Goal: Task Accomplishment & Management: Manage account settings

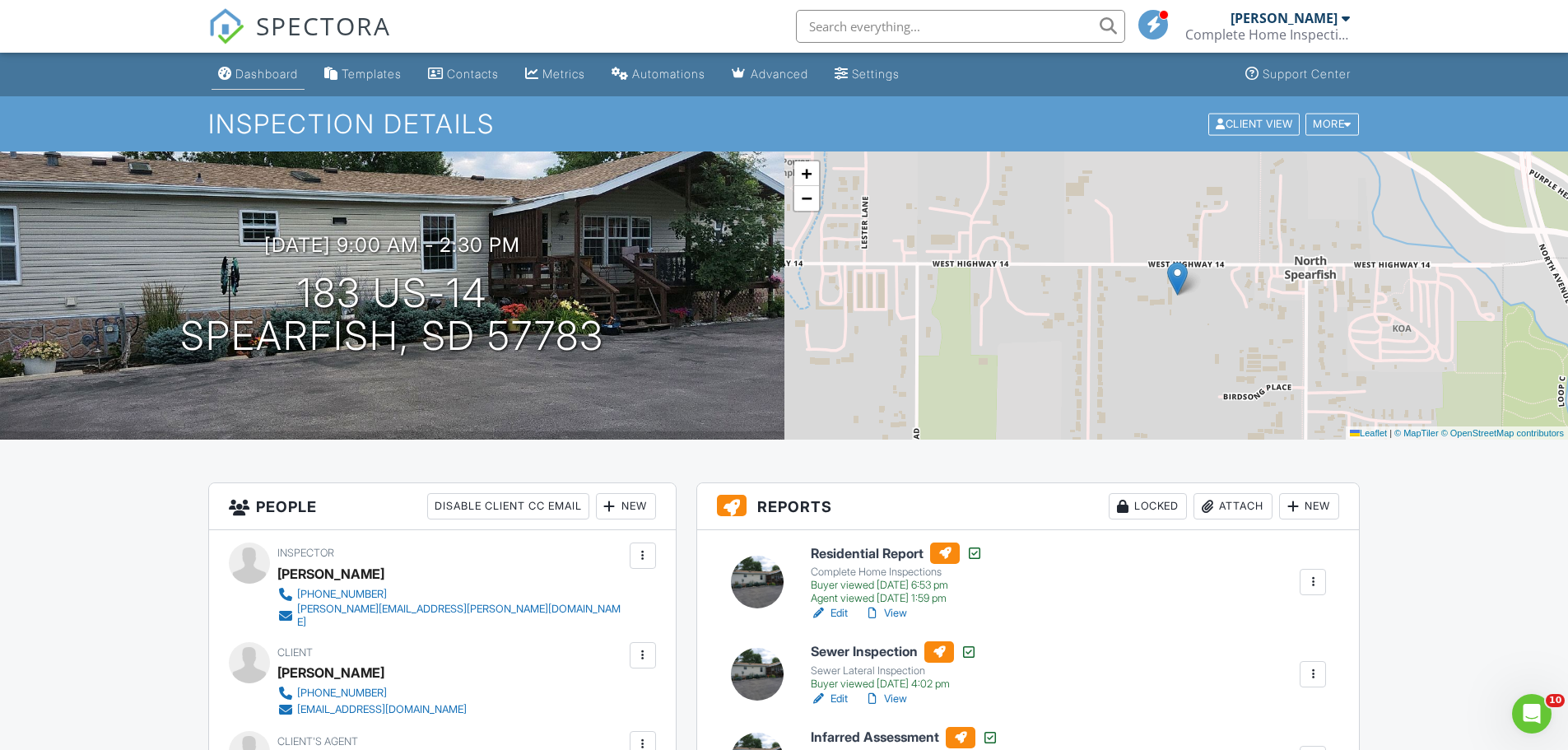
click at [257, 68] on div "Dashboard" at bounding box center [266, 74] width 62 height 14
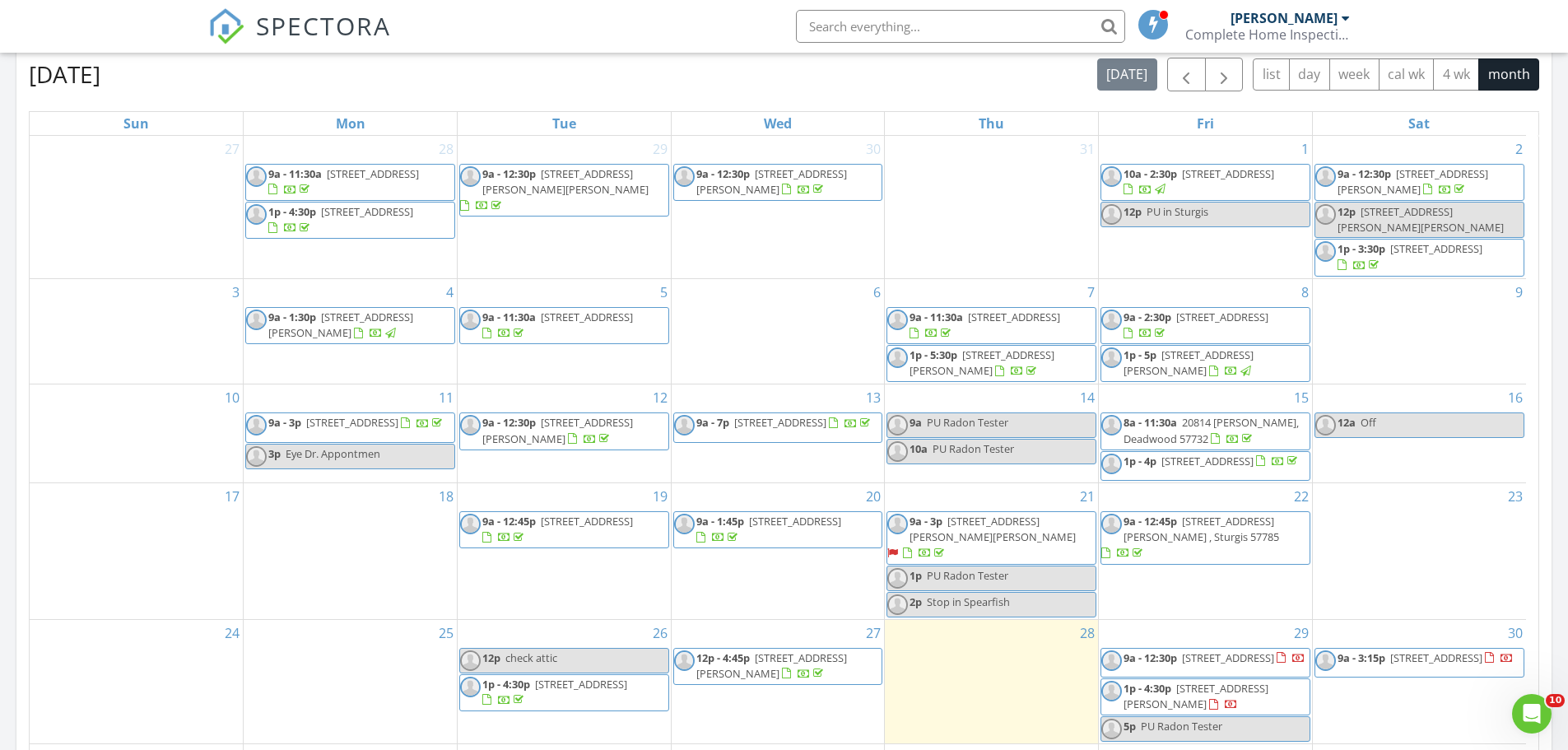
scroll to position [5, 0]
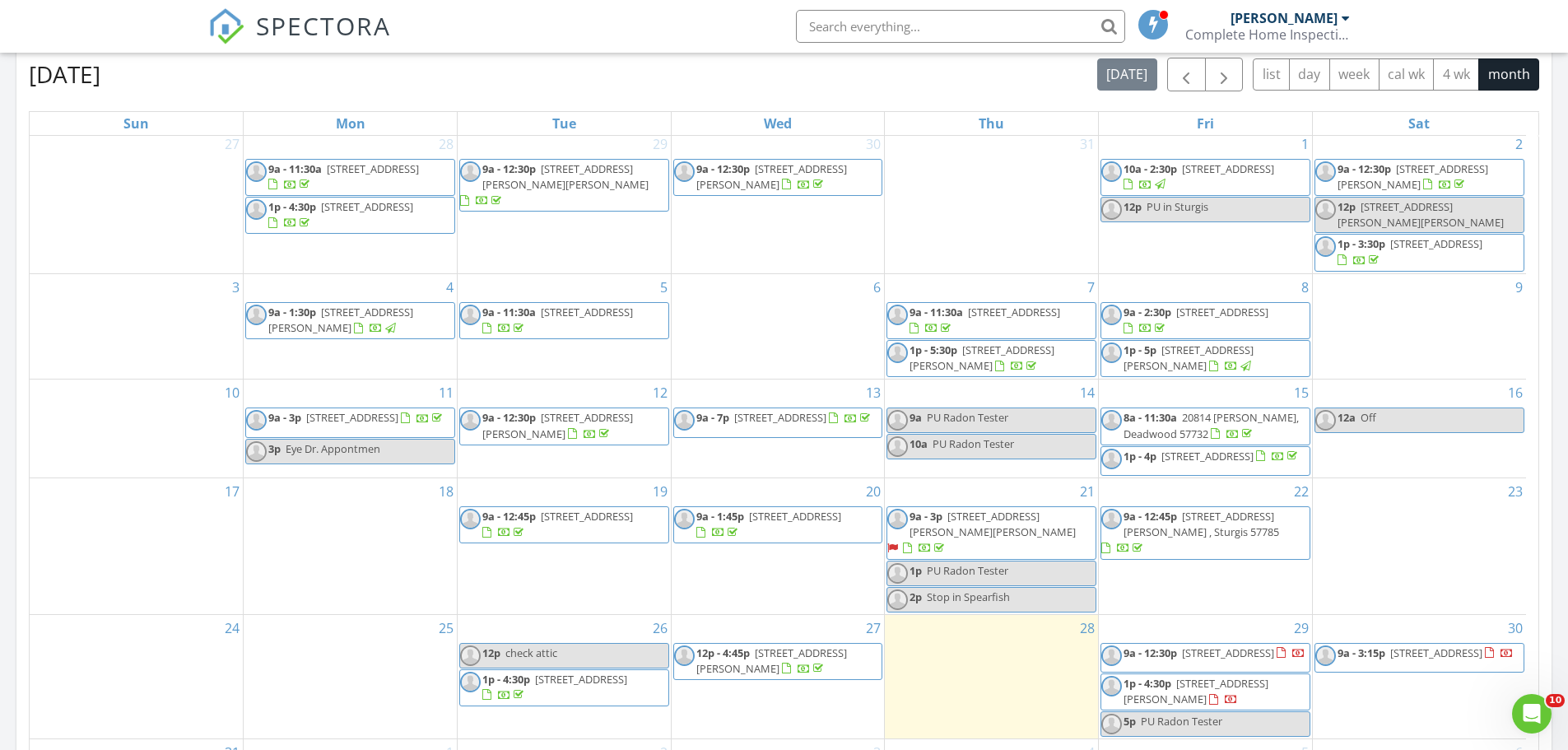
click at [1388, 675] on div "30 9a - 3:15p 205 Upper Valley Rd., Spearfish 57783" at bounding box center [1419, 676] width 213 height 124
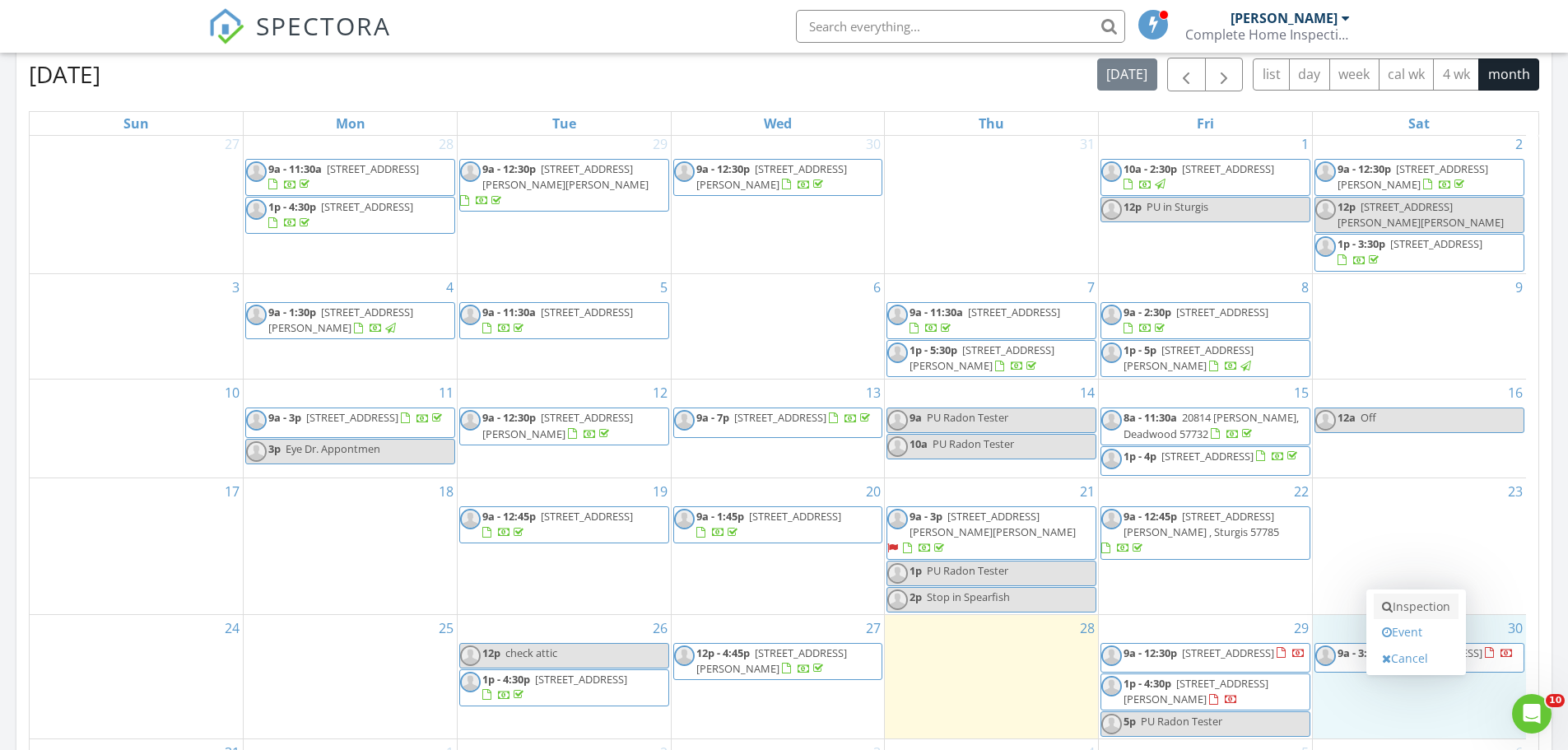
click at [1400, 605] on link "Inspection" at bounding box center [1416, 606] width 85 height 27
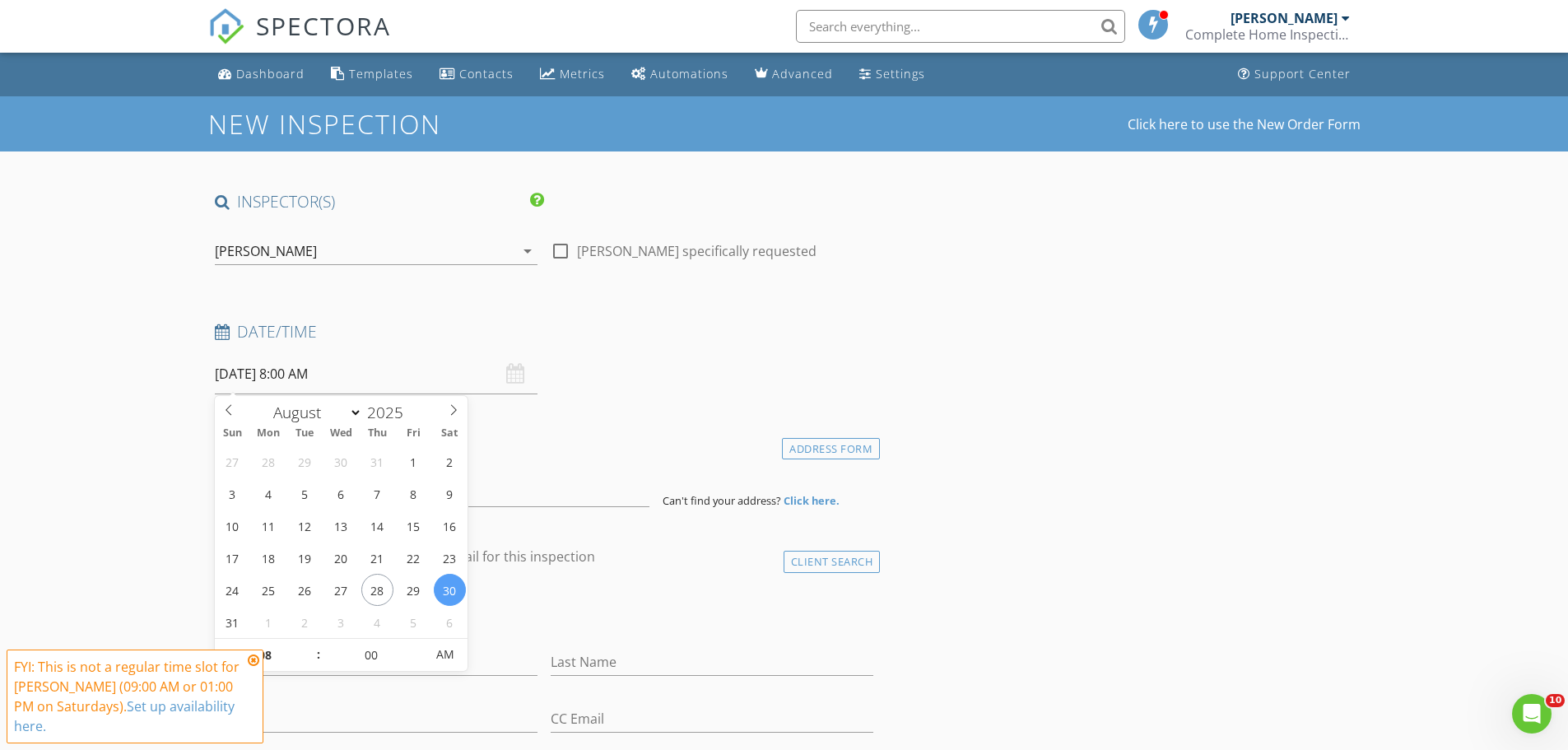
drag, startPoint x: 298, startPoint y: 381, endPoint x: 193, endPoint y: 612, distance: 253.7
click at [315, 379] on input "08/30/2025 8:00 AM" at bounding box center [375, 374] width 322 height 40
type input "09"
type input "08/30/2025 9:00 AM"
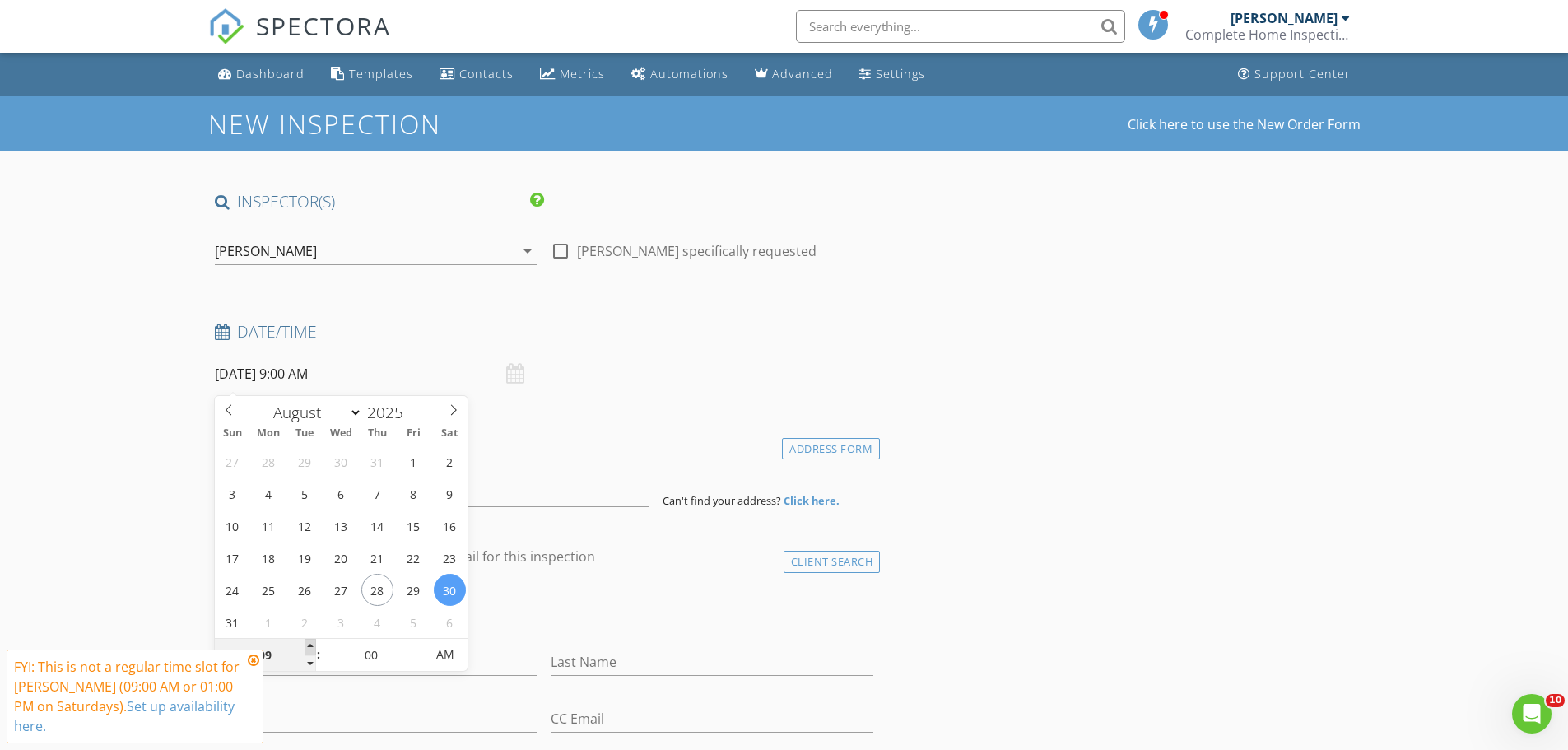
click at [315, 646] on span at bounding box center [309, 647] width 11 height 16
type input "10"
type input "08/30/2025 10:00 AM"
click at [312, 644] on span at bounding box center [309, 647] width 11 height 16
type input "11"
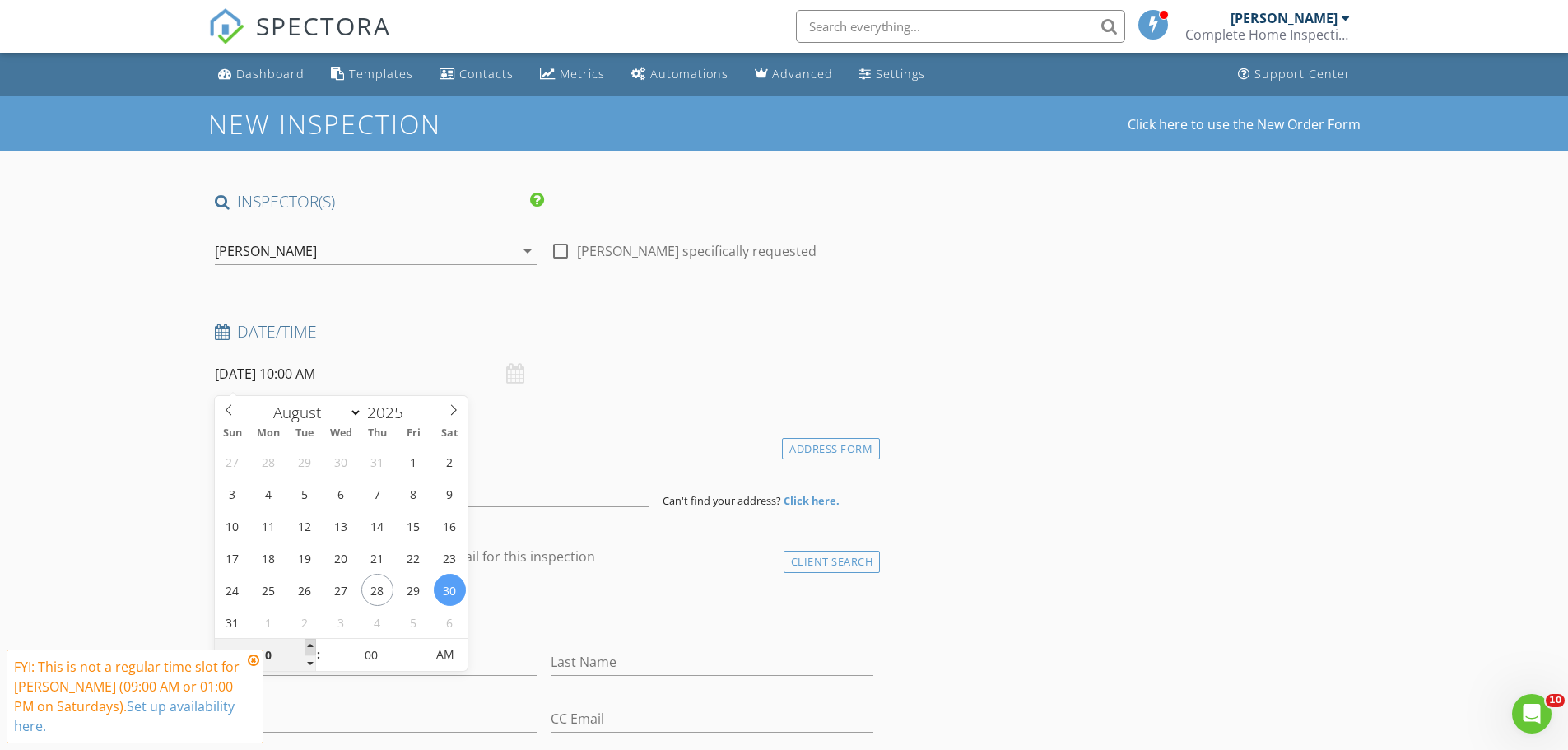
type input "08/30/2025 11:00 AM"
click at [311, 644] on span at bounding box center [309, 647] width 11 height 16
type input "12"
type input "08/30/2025 12:00 PM"
click at [311, 644] on span at bounding box center [309, 647] width 11 height 16
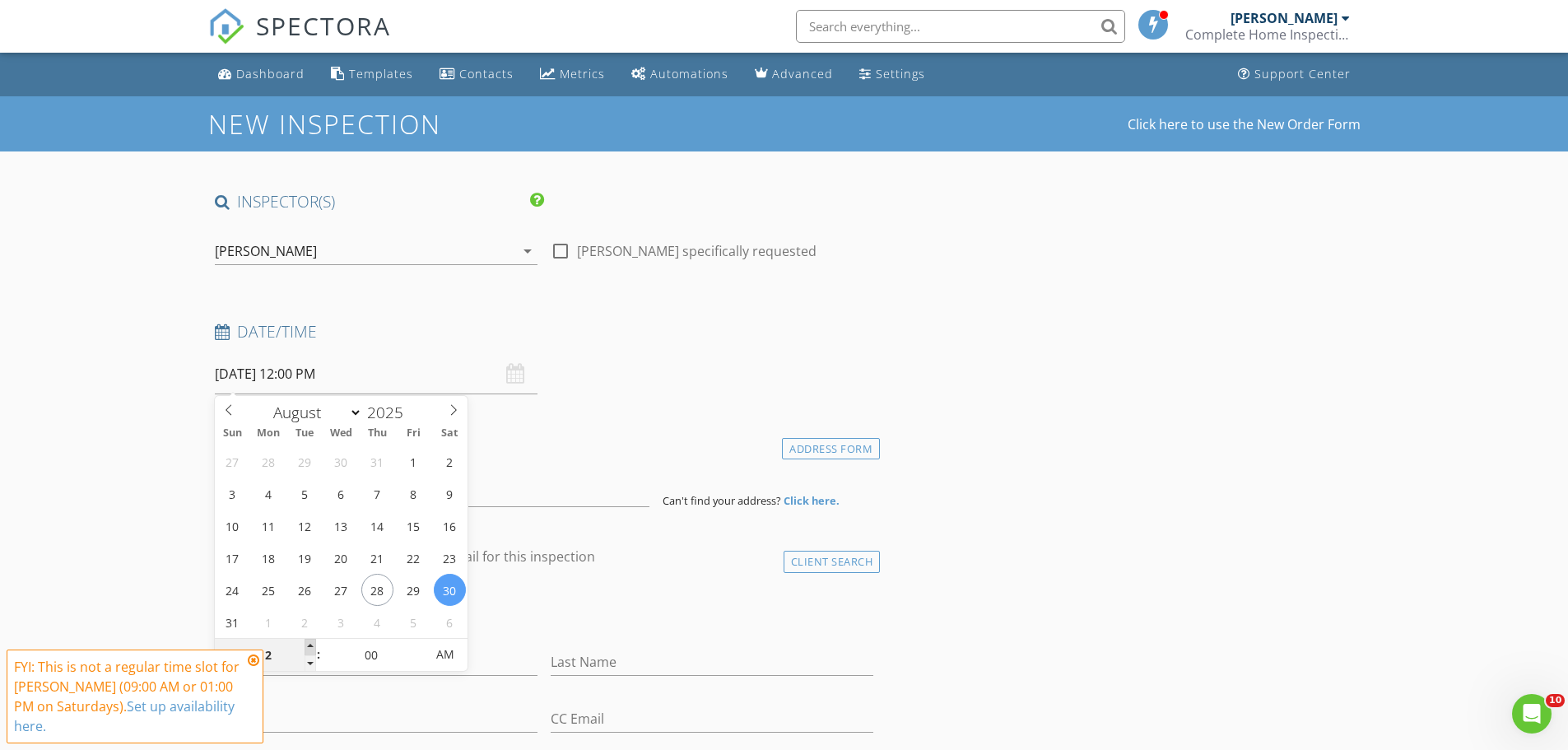
type input "01"
type input "08/30/2025 1:00 PM"
click at [311, 644] on span at bounding box center [309, 647] width 11 height 16
type input "02"
click at [311, 643] on span at bounding box center [309, 647] width 11 height 16
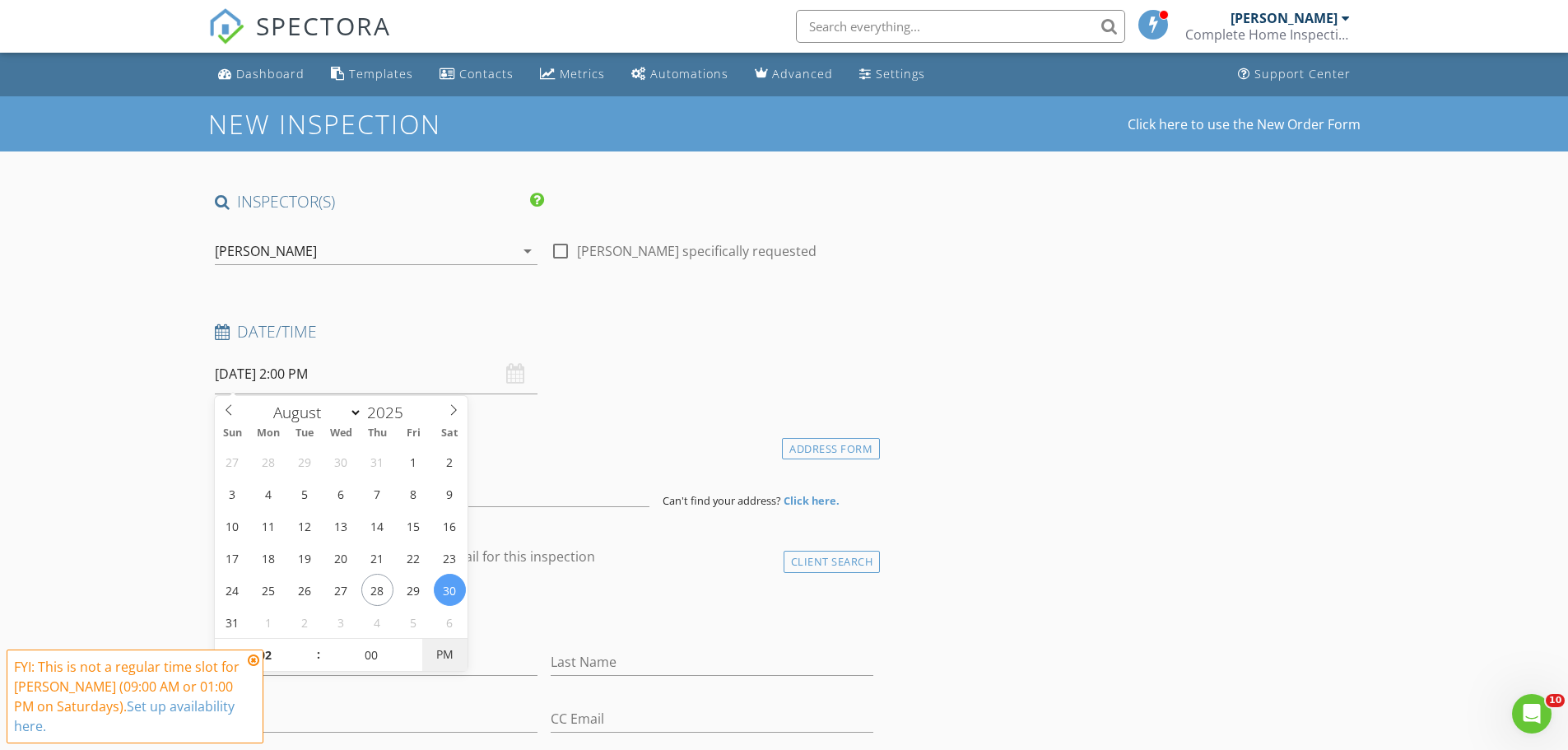
type input "08/30/2025 2:00 AM"
click at [443, 659] on span "PM" at bounding box center [445, 654] width 45 height 33
click at [250, 661] on icon at bounding box center [253, 660] width 11 height 13
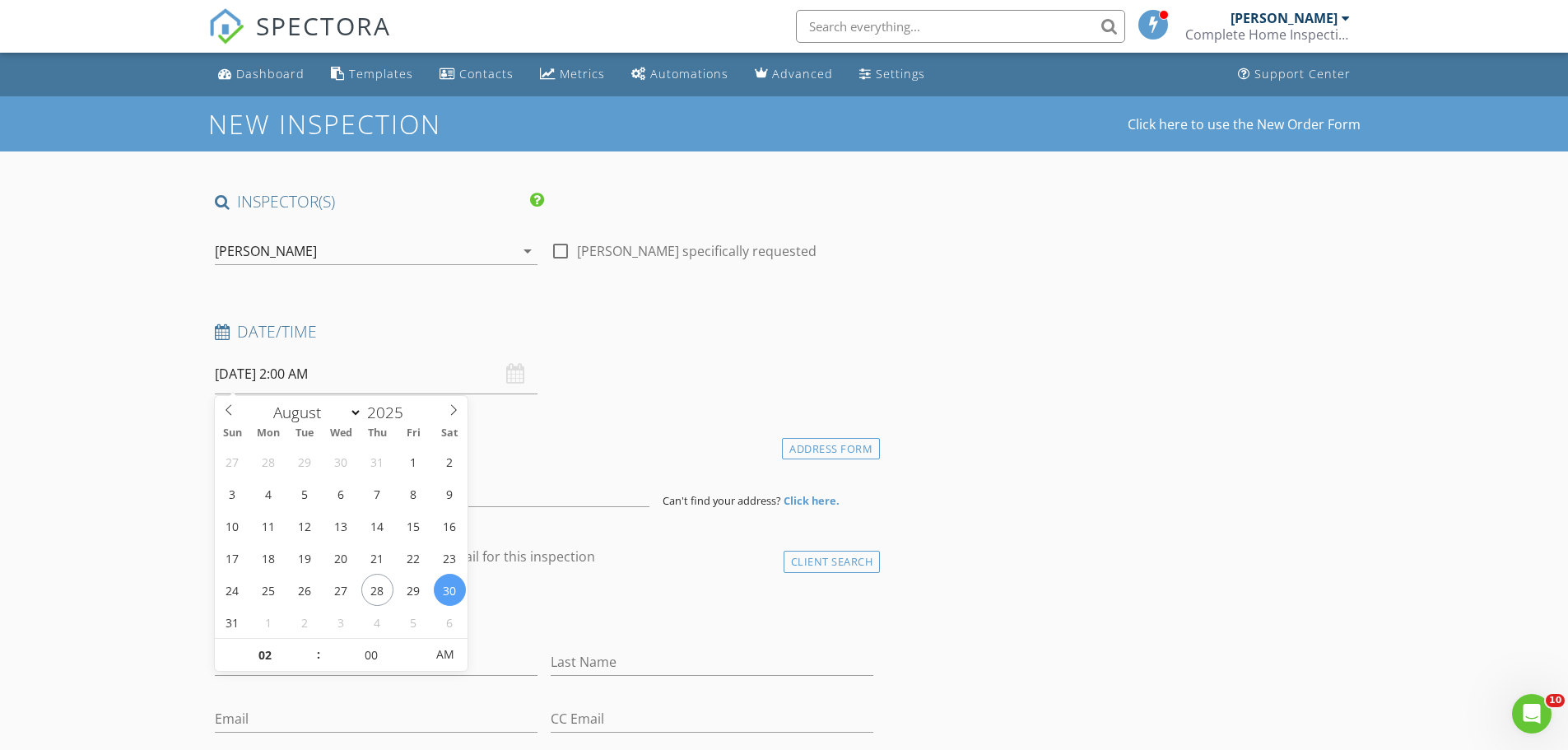
click at [287, 379] on input "08/30/2025 2:00 AM" at bounding box center [375, 374] width 322 height 40
click at [556, 458] on div "Location" at bounding box center [545, 450] width 673 height 33
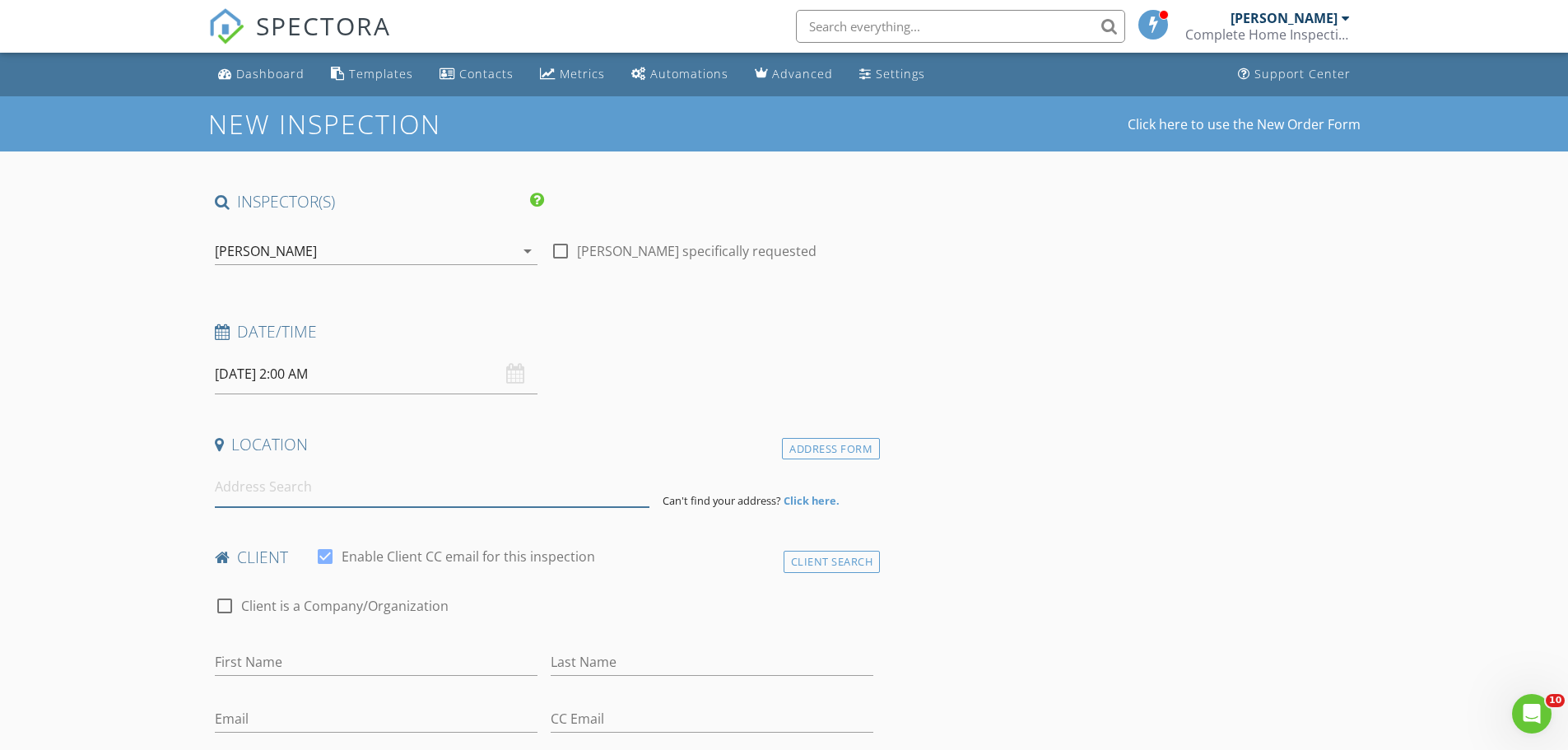
click at [346, 496] on input at bounding box center [432, 487] width 434 height 40
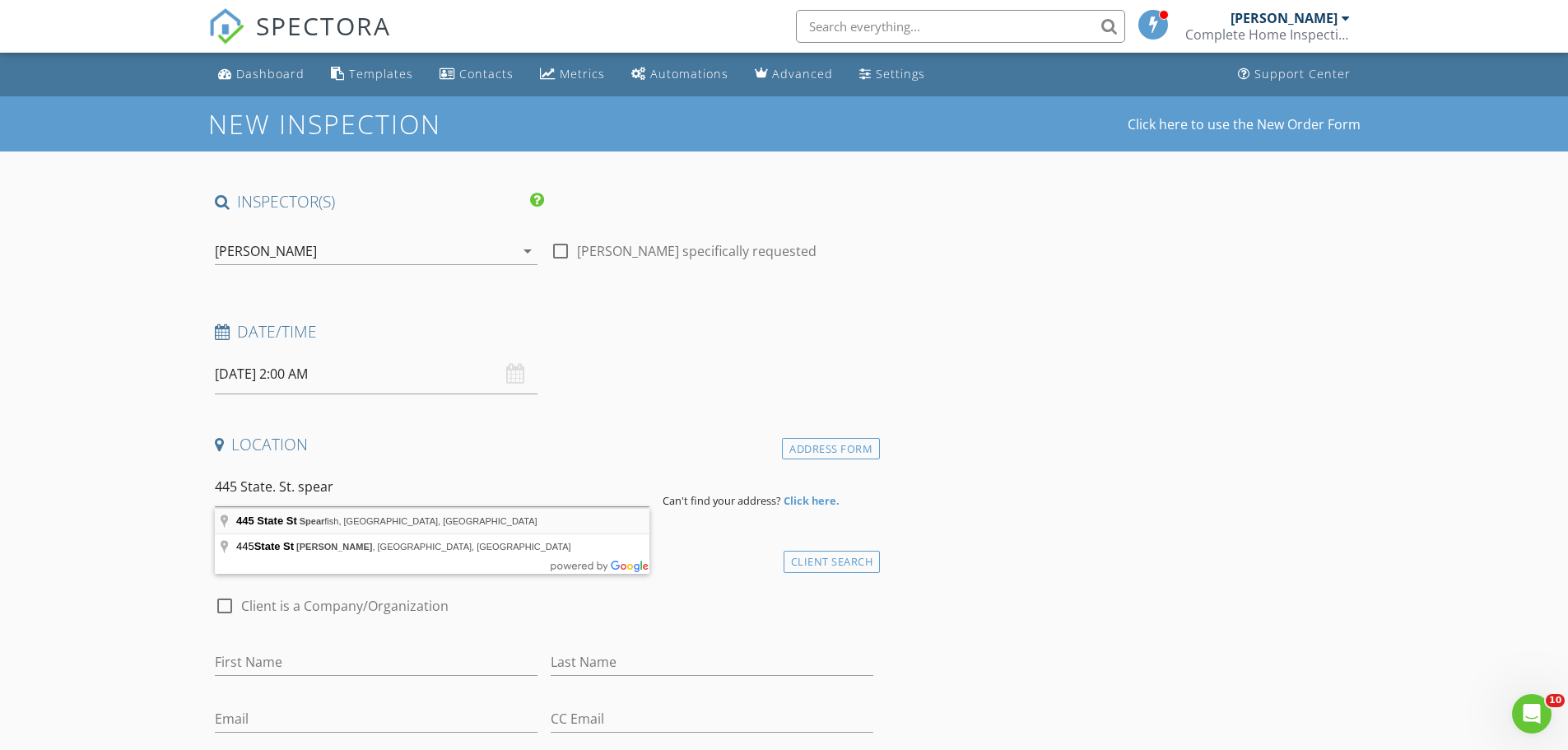
type input "445 State St, Spearfish, SD, USA"
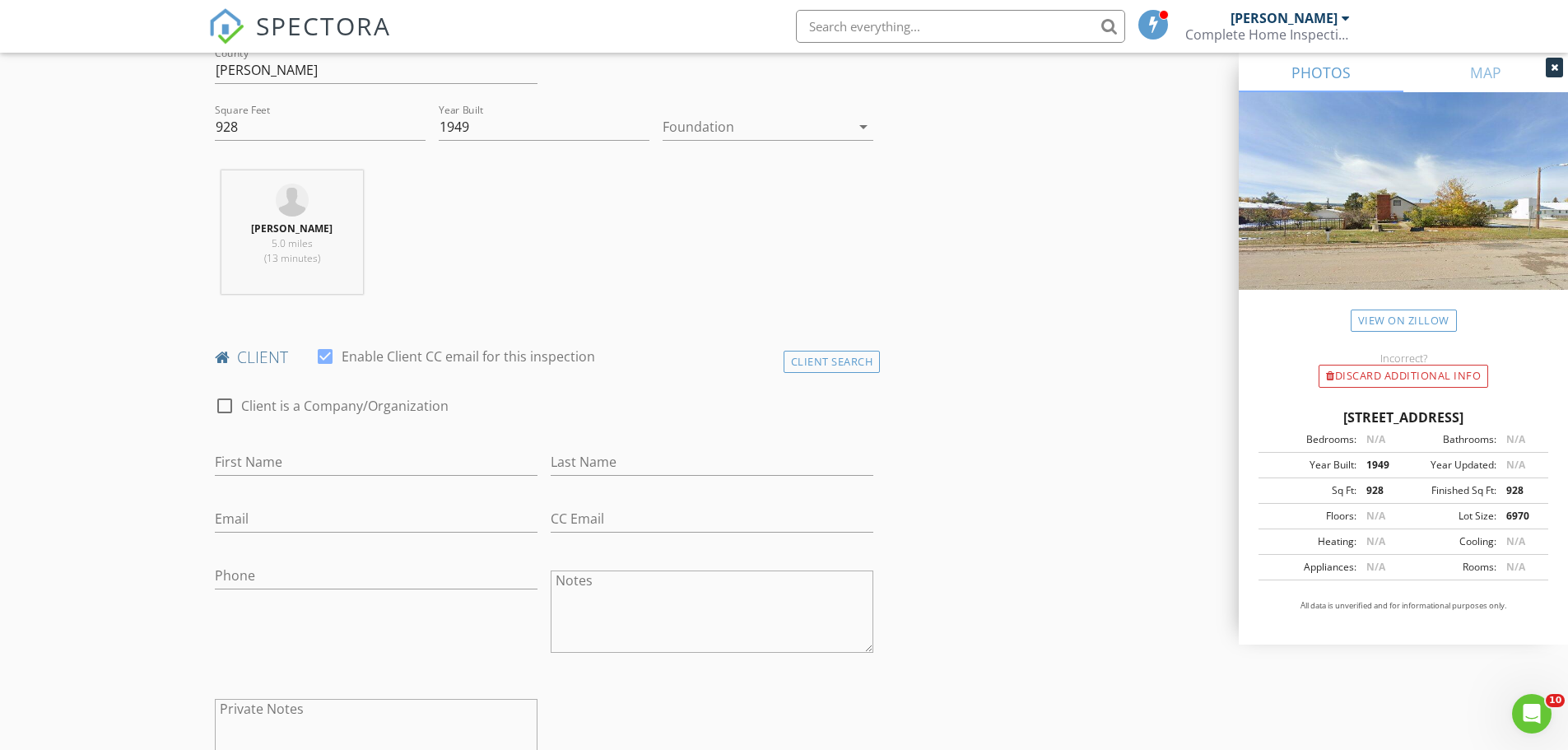
scroll to position [658, 0]
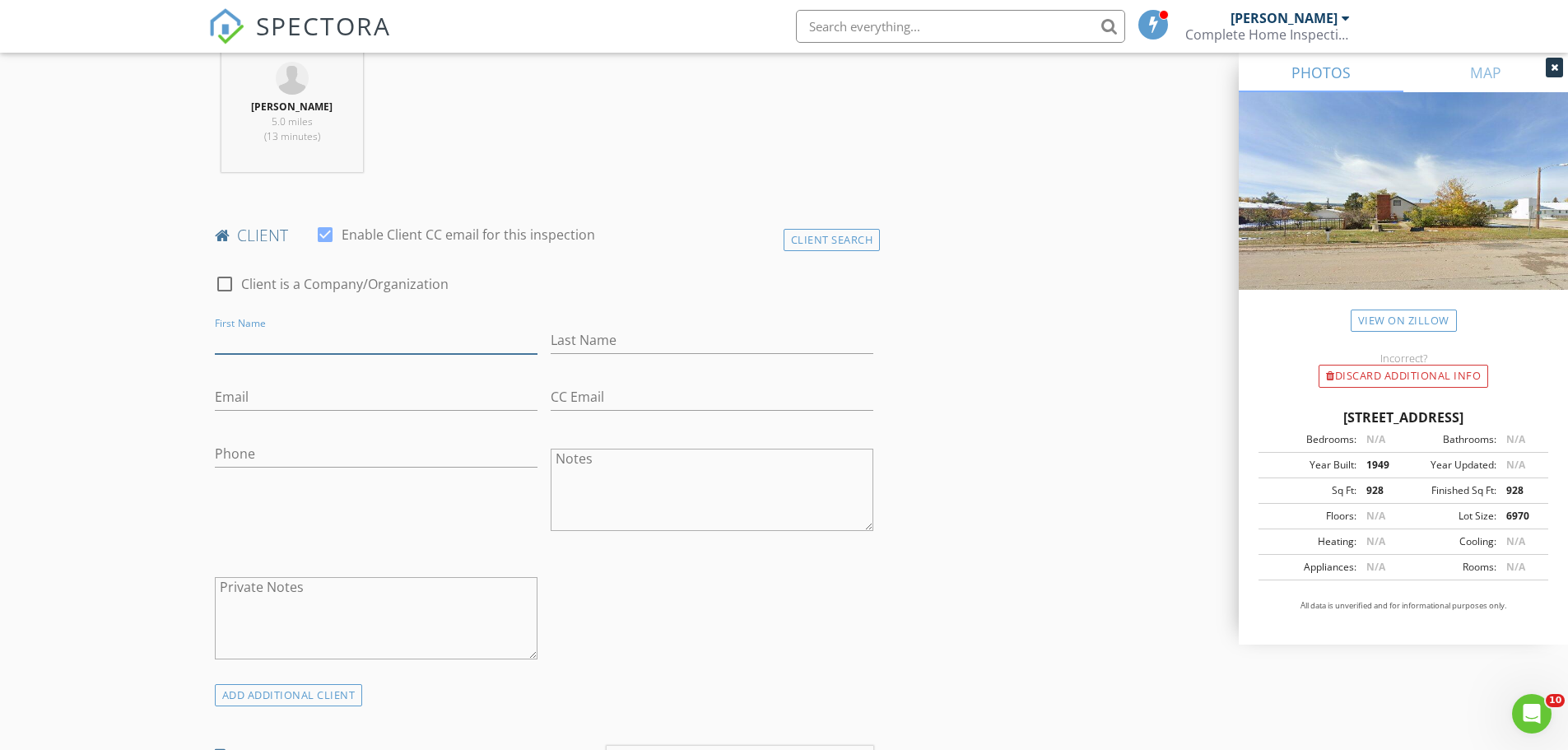
paste input "[PERSON_NAME]"
type input "[PERSON_NAME]"
paste input "Warnemunde"
type input "Warnemunde"
click at [317, 395] on input "Email" at bounding box center [375, 398] width 322 height 27
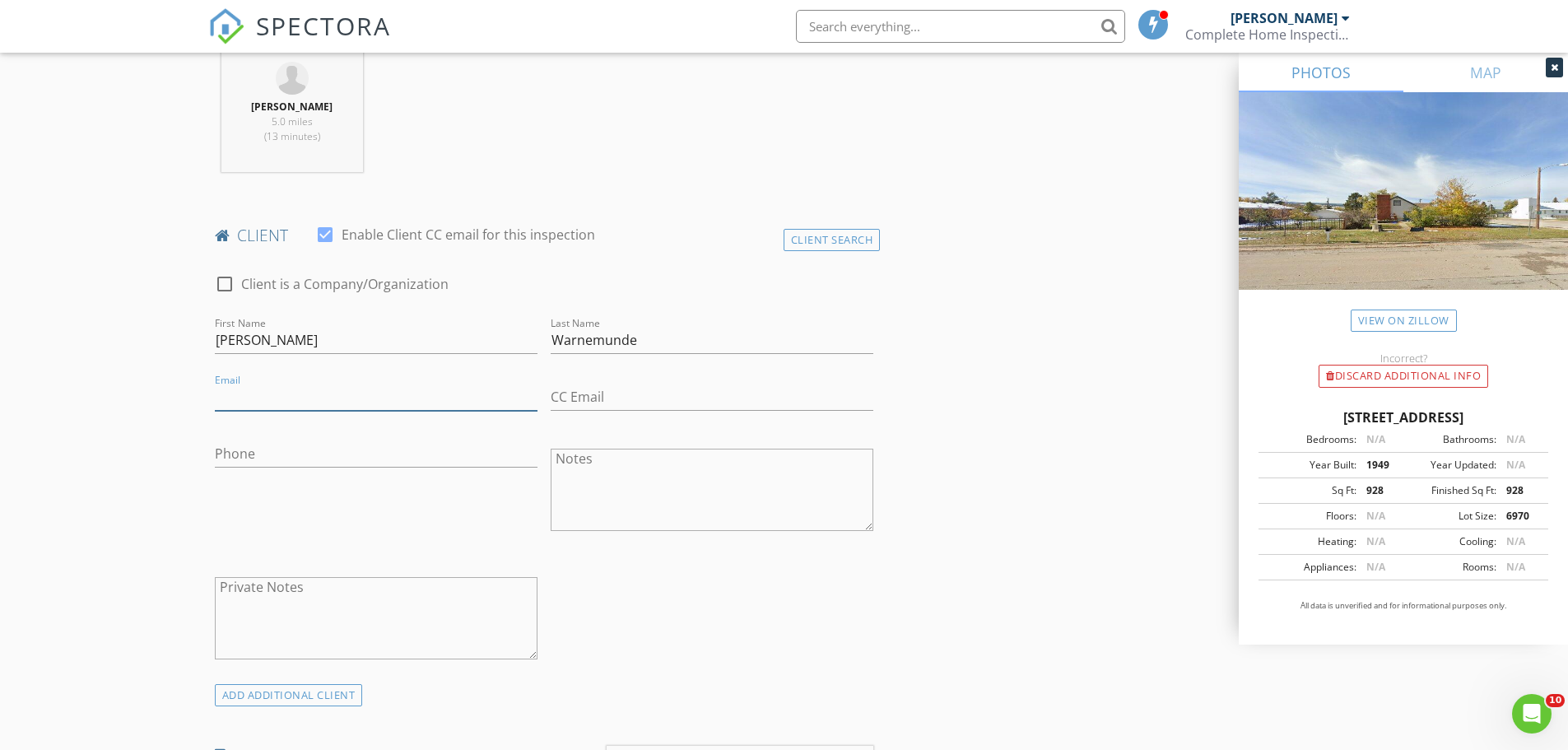
paste input "[EMAIL_ADDRESS][DOMAIN_NAME]"
type input "[EMAIL_ADDRESS][DOMAIN_NAME]"
click at [353, 455] on input "Phone" at bounding box center [375, 454] width 322 height 27
paste input "[PHONE_NUMBER]"
type input "[PHONE_NUMBER]"
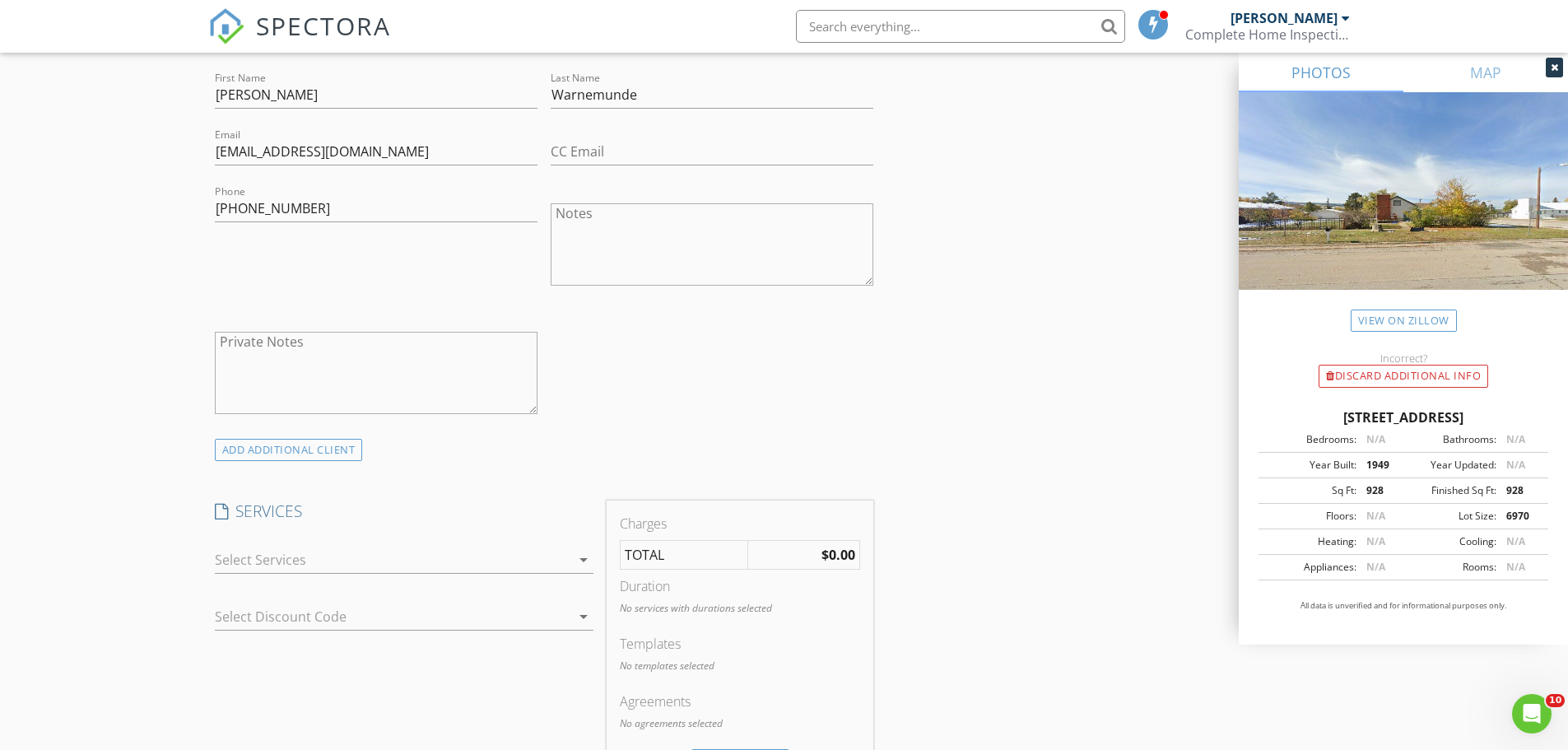
scroll to position [1071, 0]
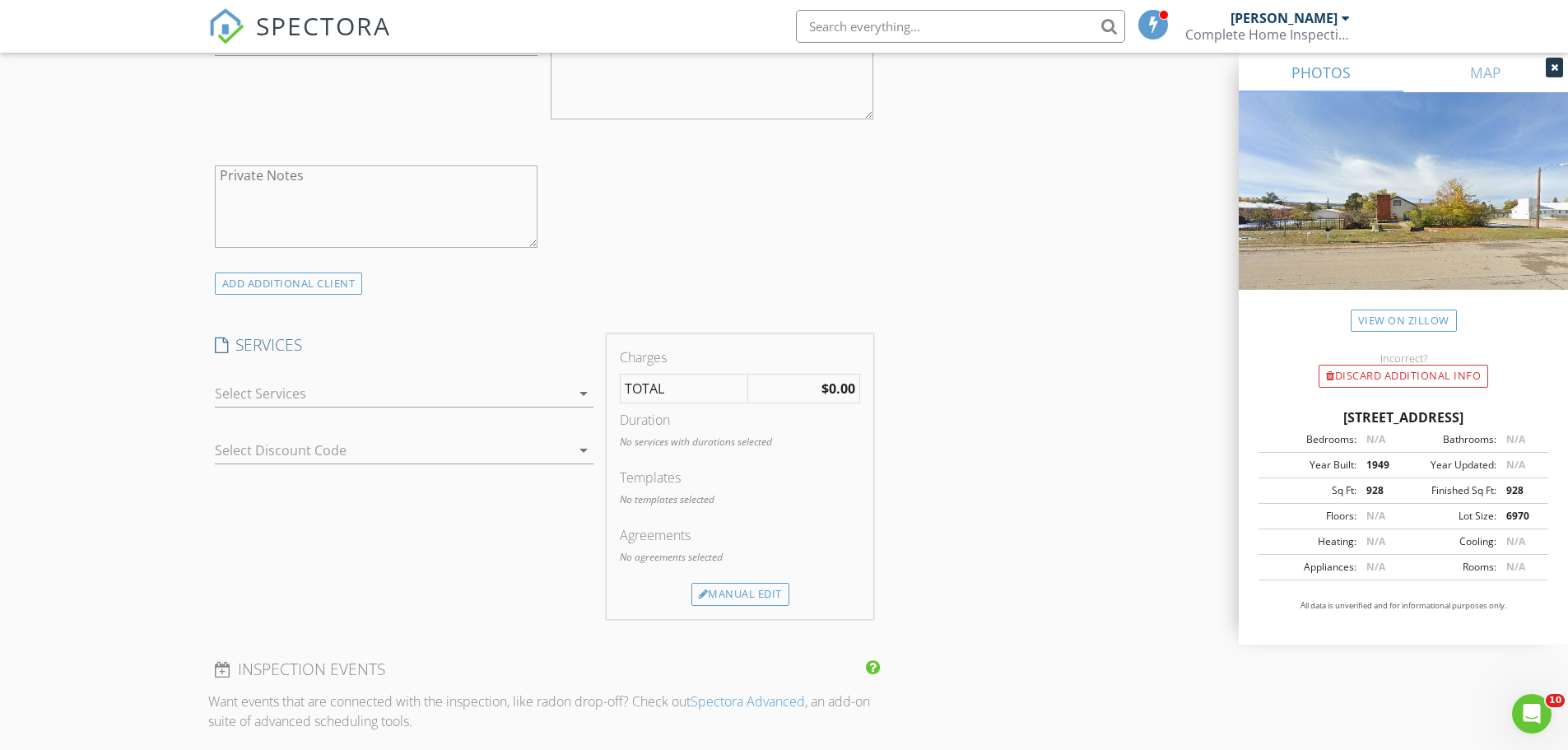
click at [580, 390] on icon "arrow_drop_down" at bounding box center [583, 393] width 20 height 20
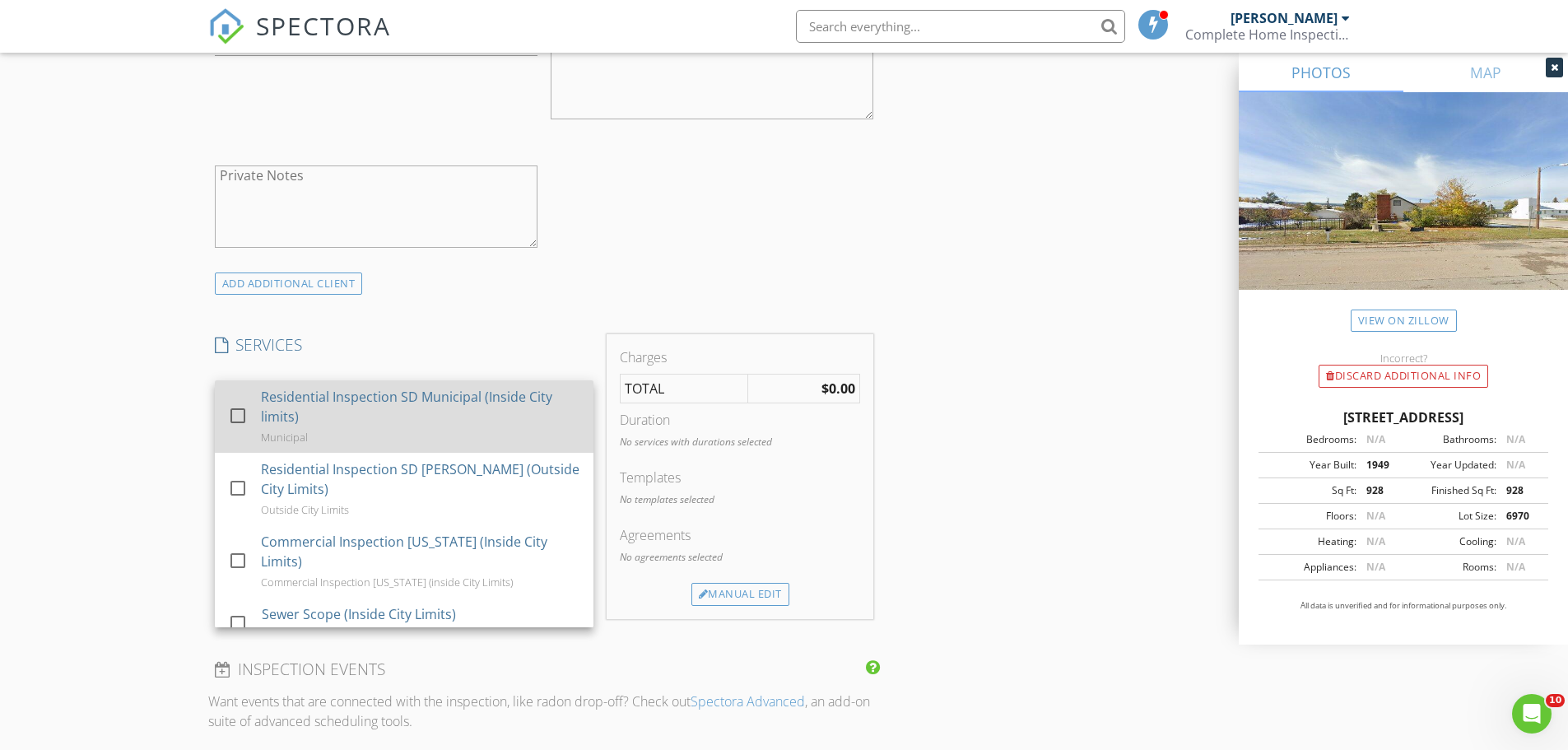
click at [238, 420] on div at bounding box center [238, 416] width 28 height 28
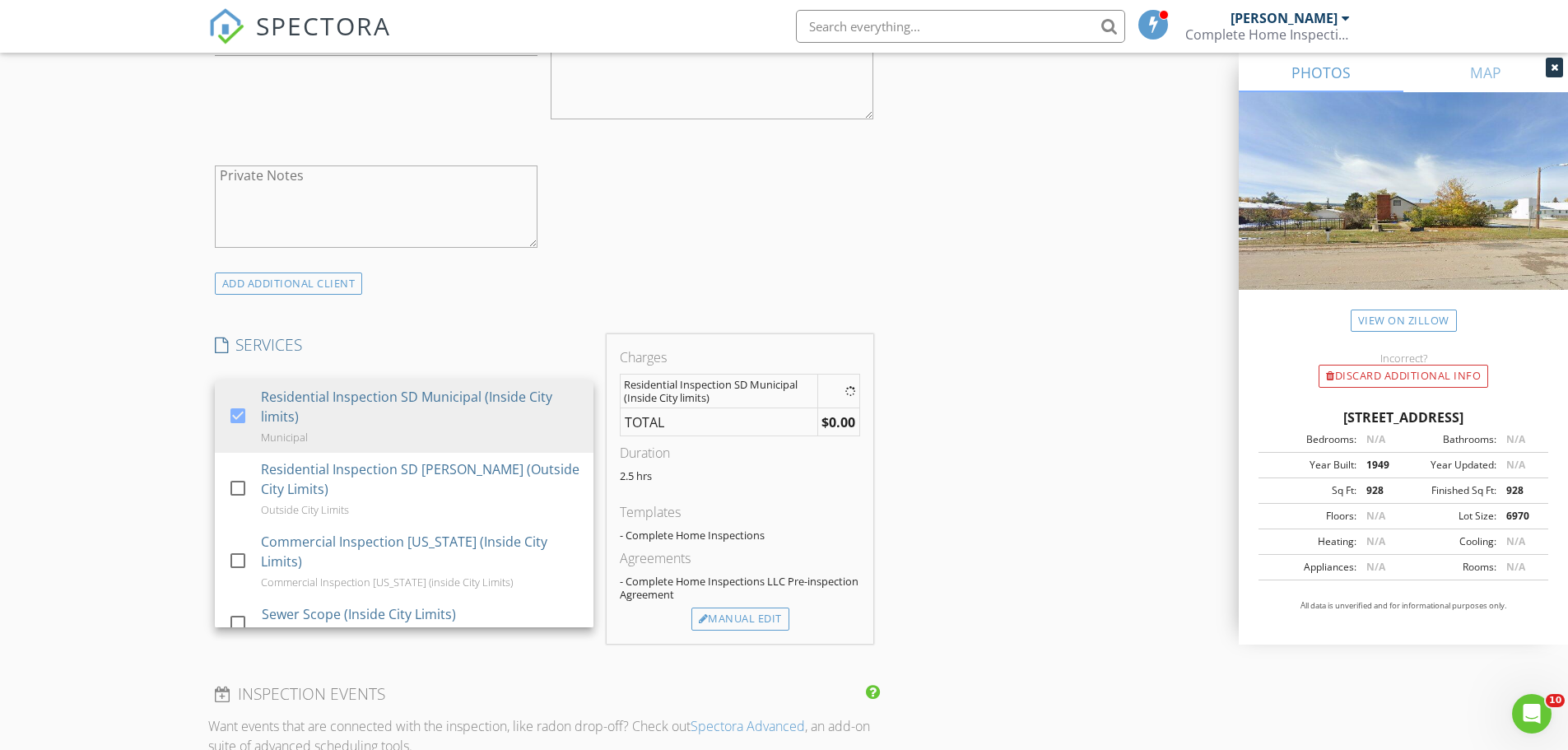
click at [168, 363] on div "New Inspection Click here to use the New Order Form INSPECTOR(S) check_box Paul…" at bounding box center [784, 455] width 1568 height 2859
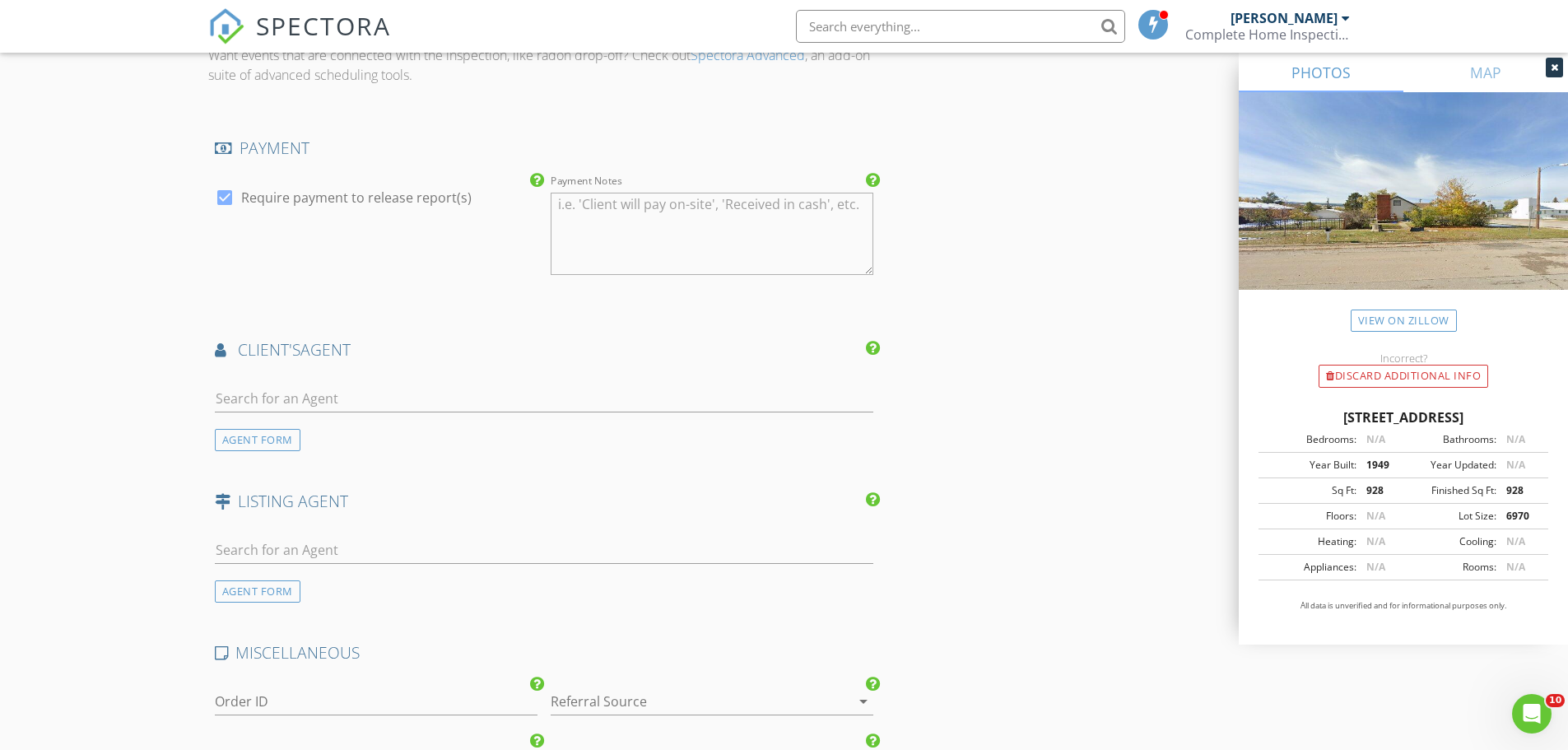
scroll to position [1811, 0]
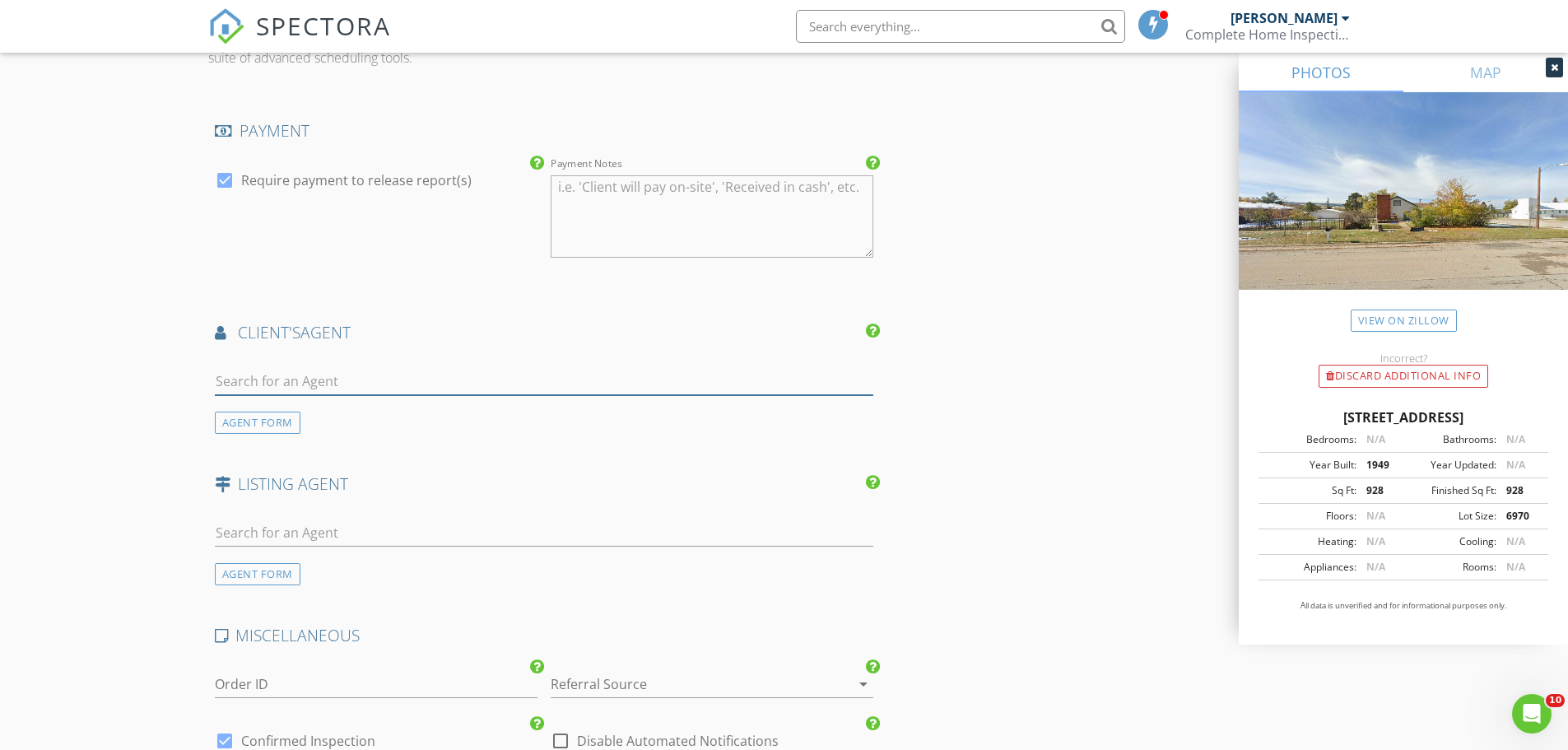
click at [251, 381] on input "text" at bounding box center [544, 381] width 659 height 27
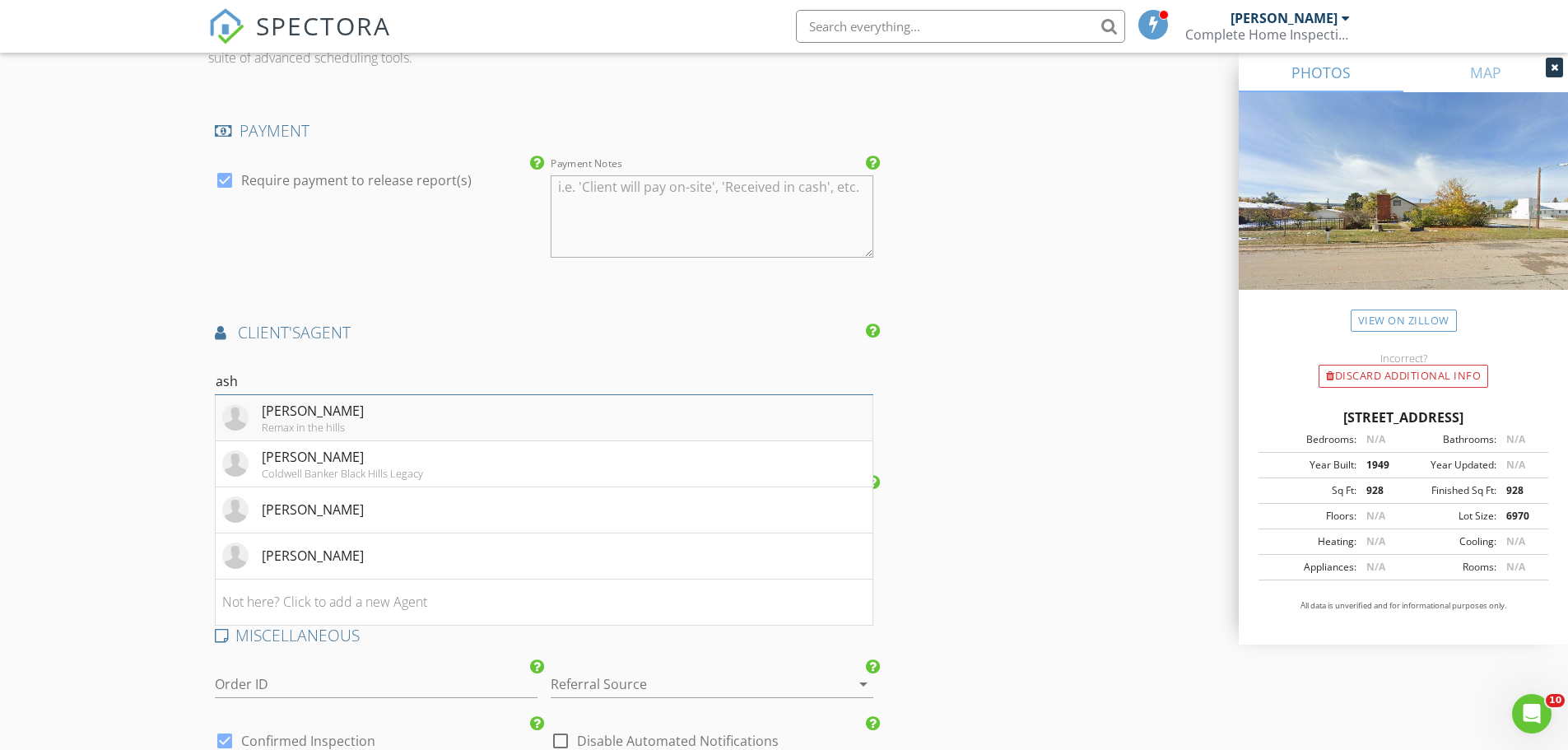
type input "ash"
click at [478, 430] on li "Ashley Goodrich Remax in the hills" at bounding box center [544, 418] width 657 height 46
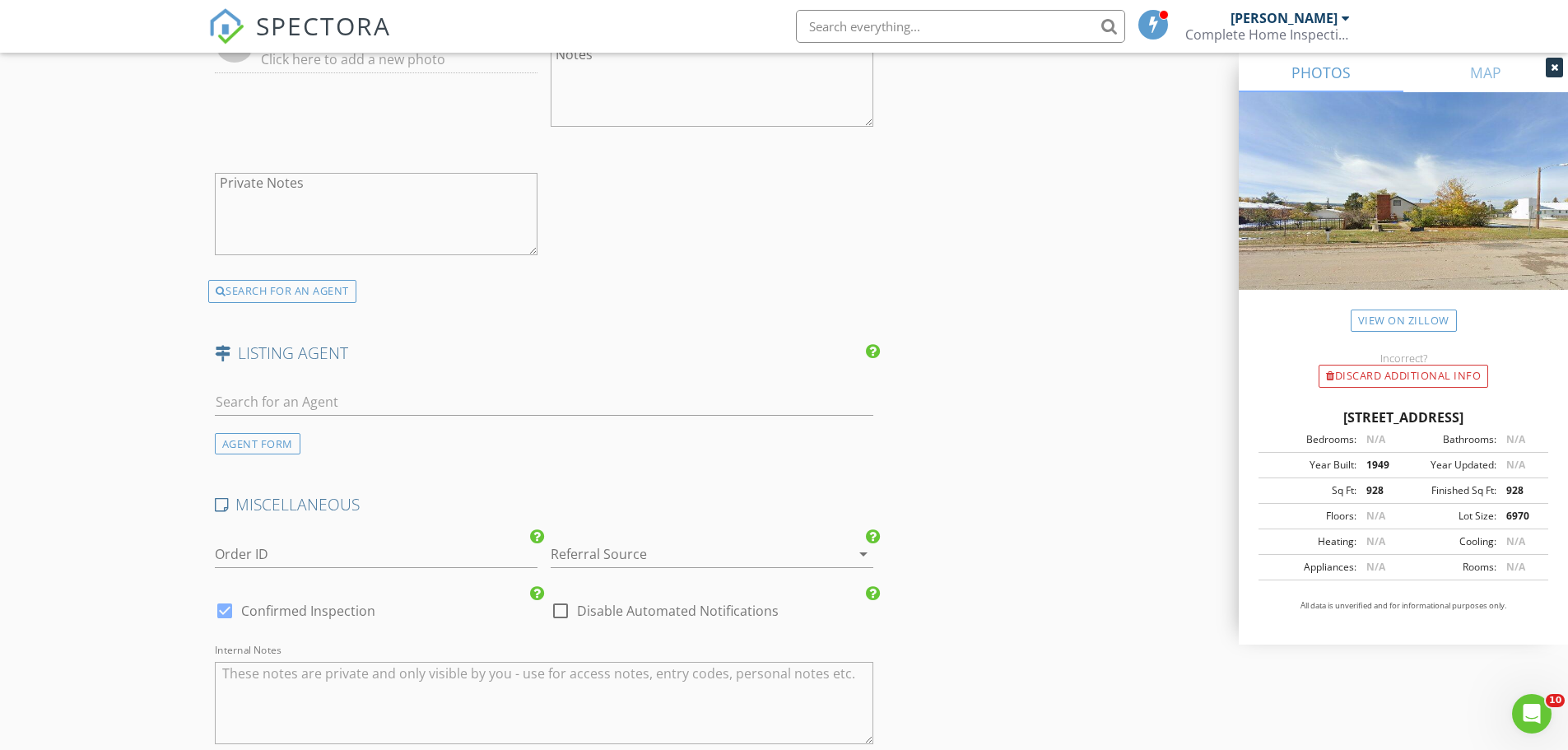
scroll to position [2633, 0]
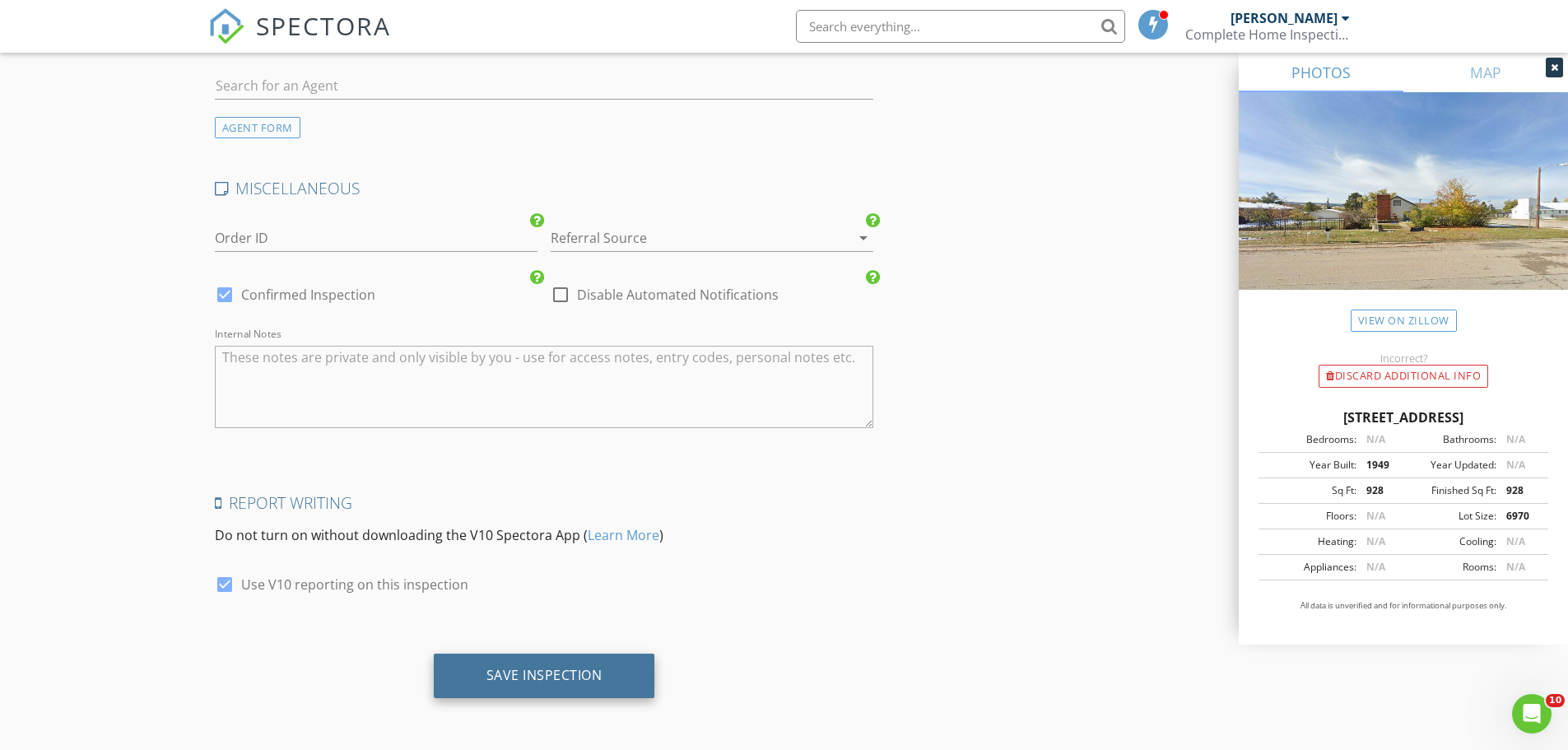
click at [477, 676] on div "Save Inspection" at bounding box center [544, 676] width 221 height 44
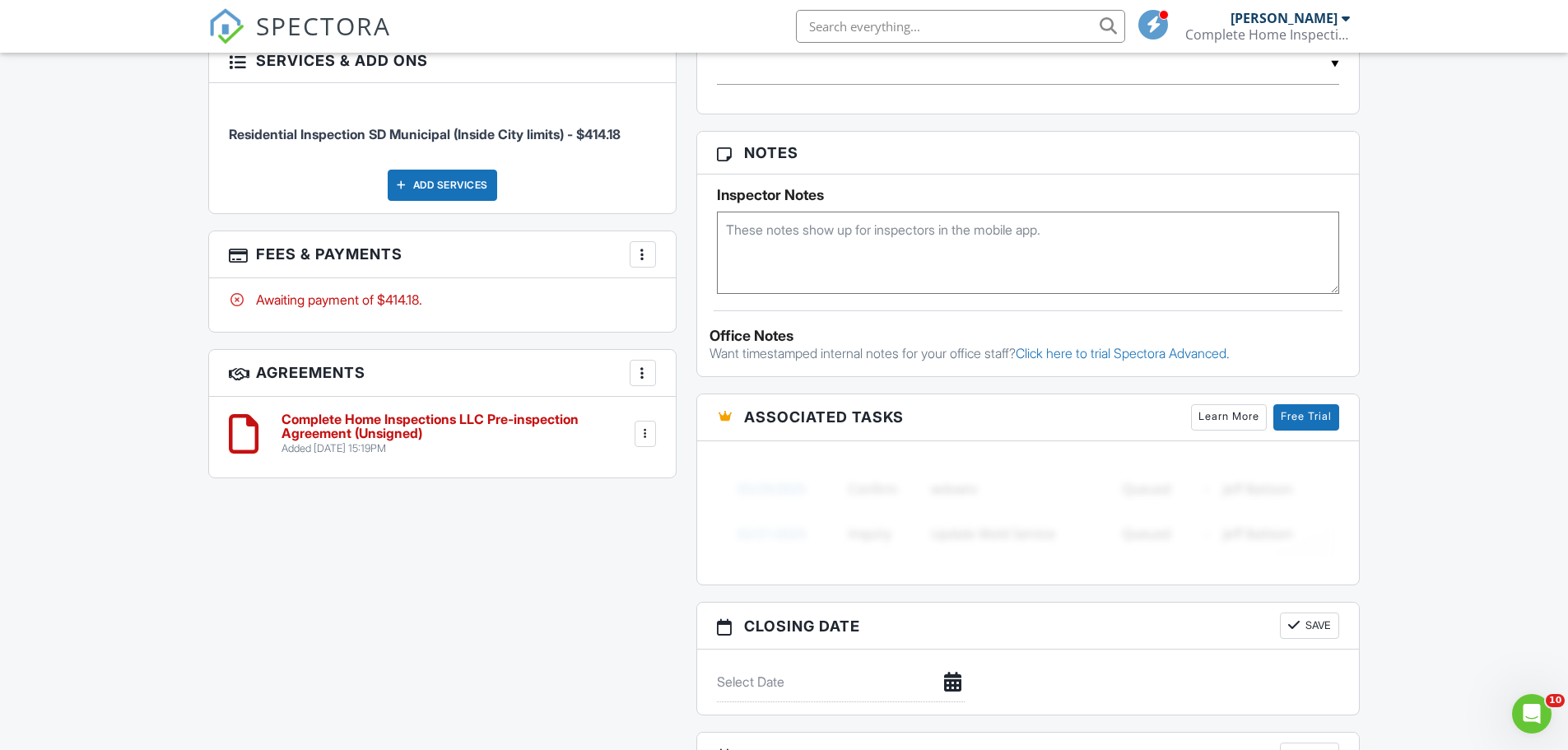
click at [214, 551] on div "All emails and texts are disabled for this inspection! All emails and texts hav…" at bounding box center [784, 178] width 1172 height 1367
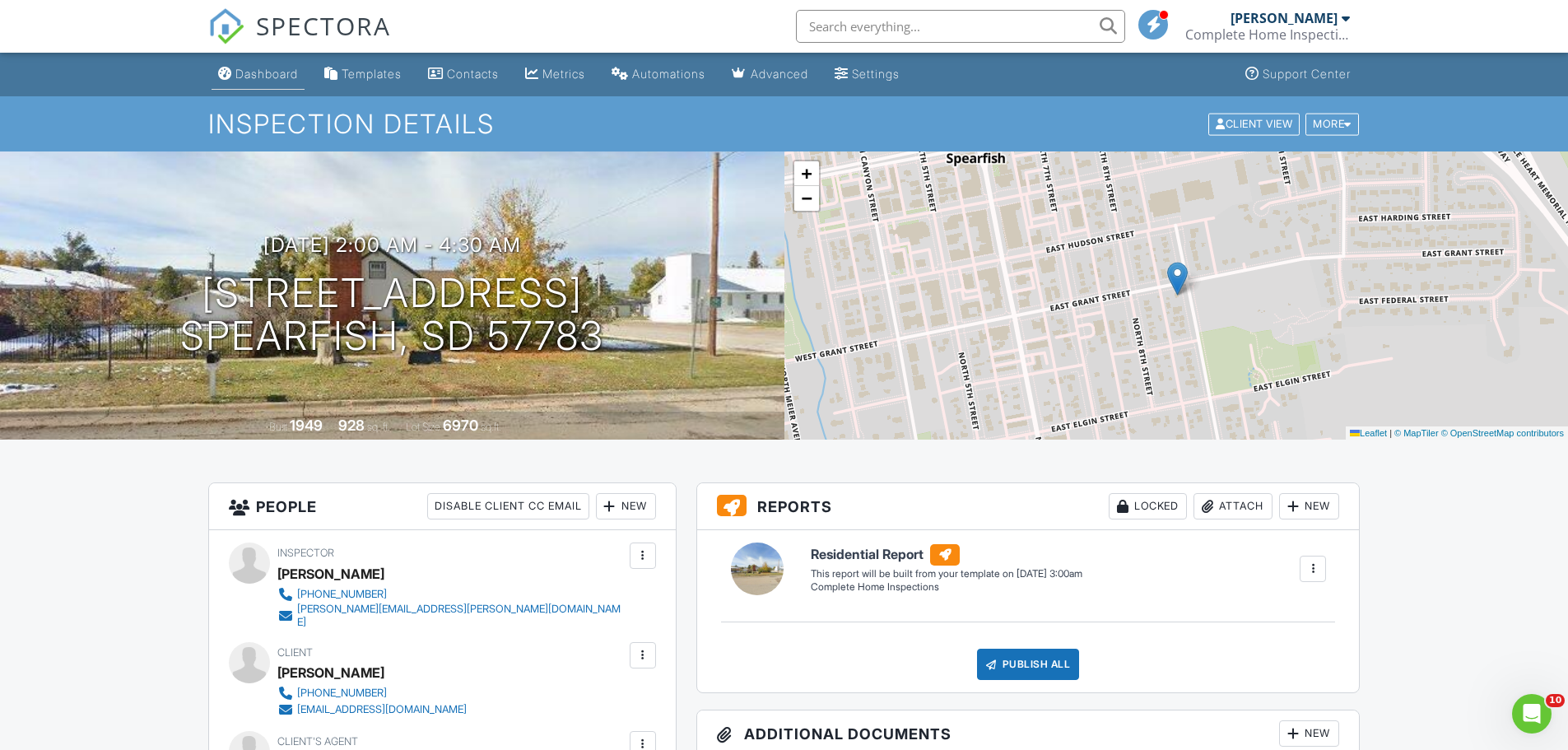
click at [259, 71] on div "Dashboard" at bounding box center [266, 74] width 62 height 14
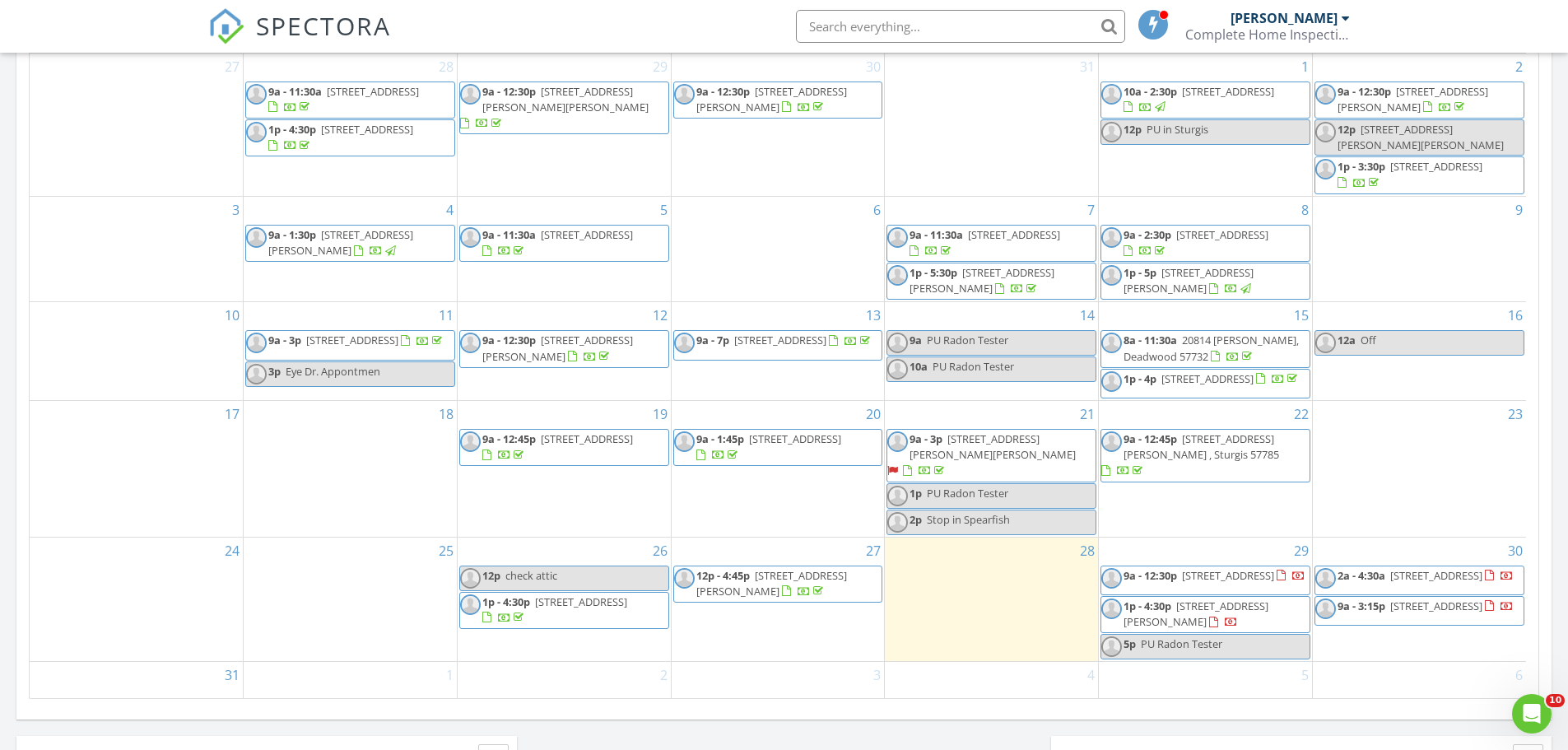
scroll to position [5, 0]
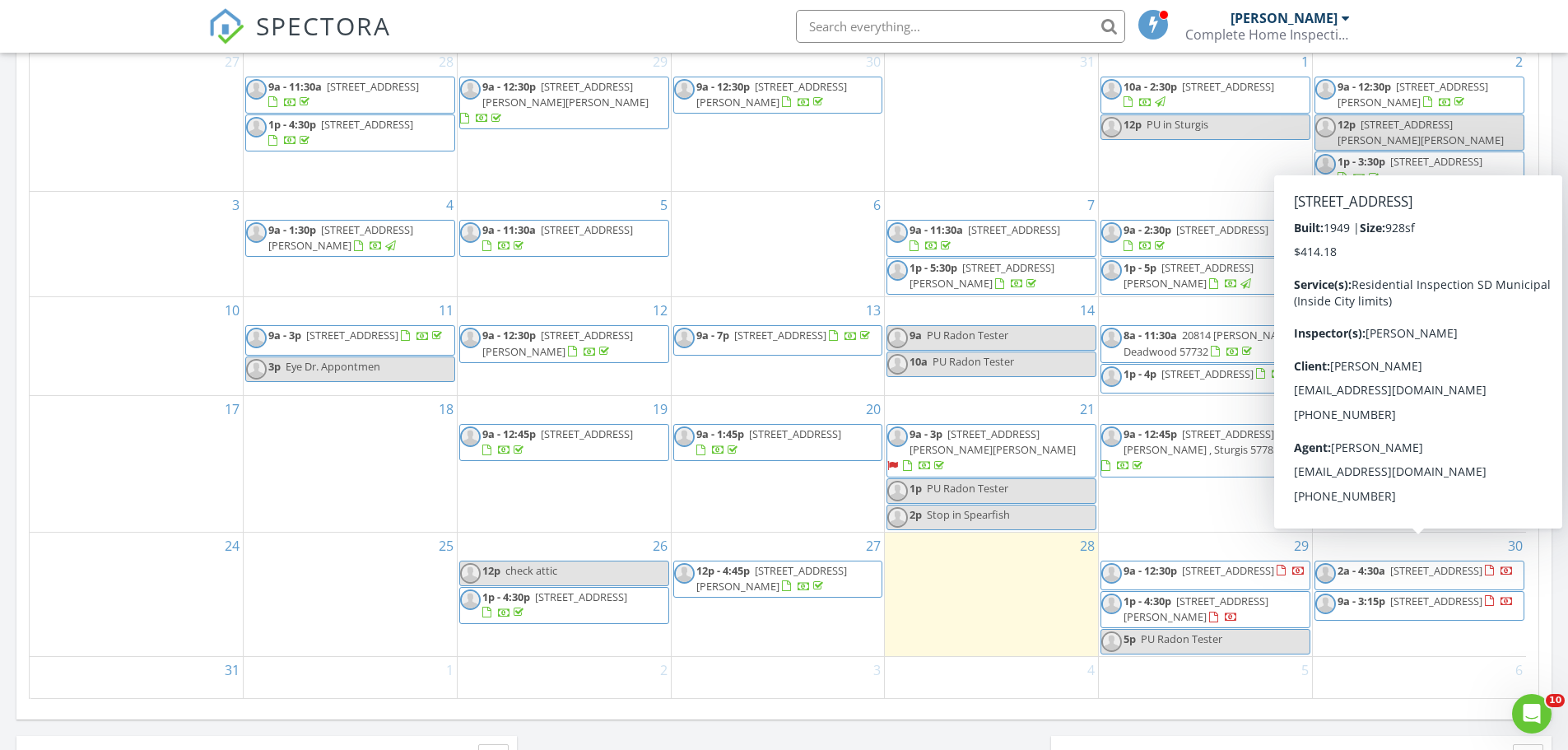
click at [1418, 571] on span "2a - 4:30a 445 State St, Spearfish 57783" at bounding box center [1415, 576] width 198 height 25
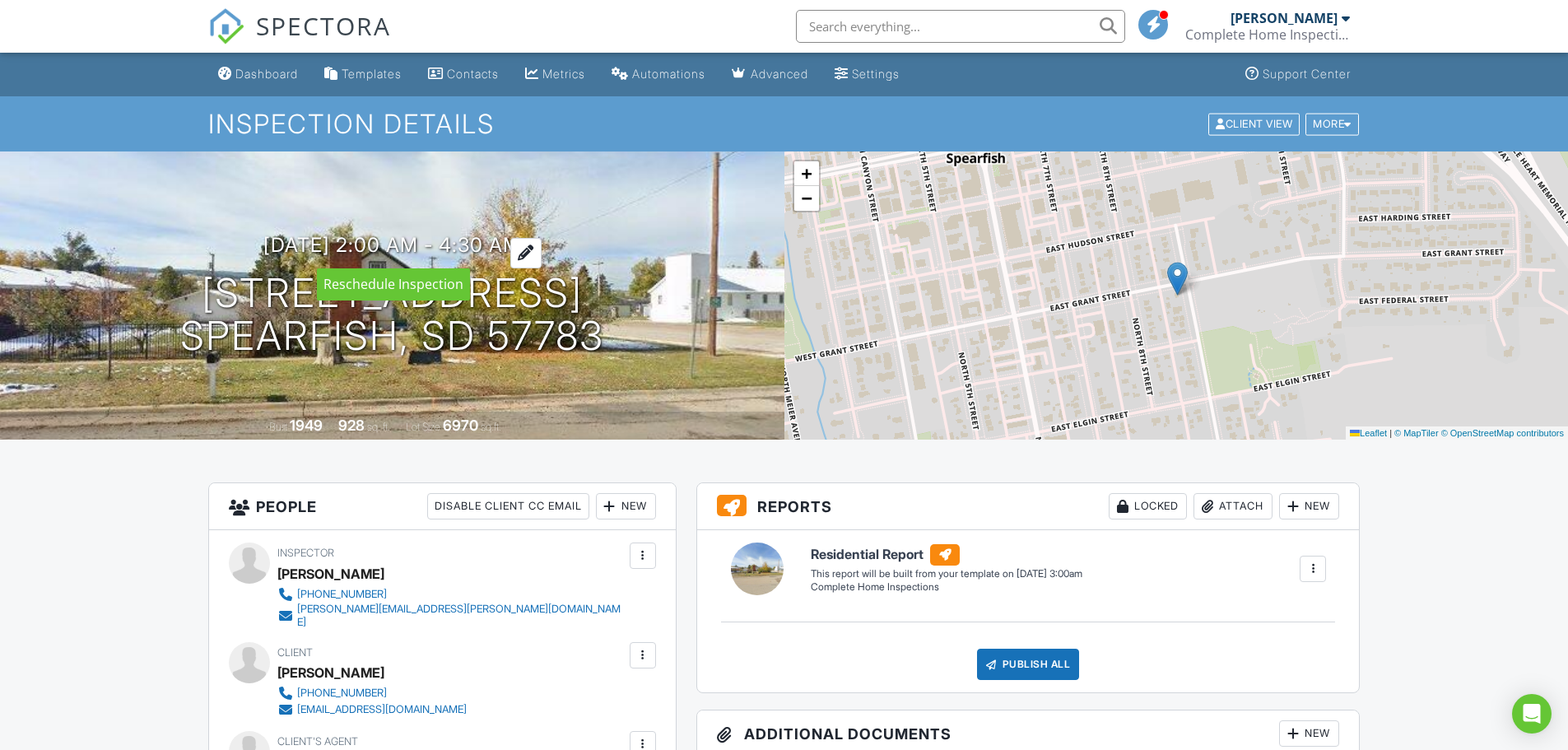
click at [499, 239] on h3 "08/30/2025 2:00 am - 4:30 am" at bounding box center [392, 245] width 257 height 22
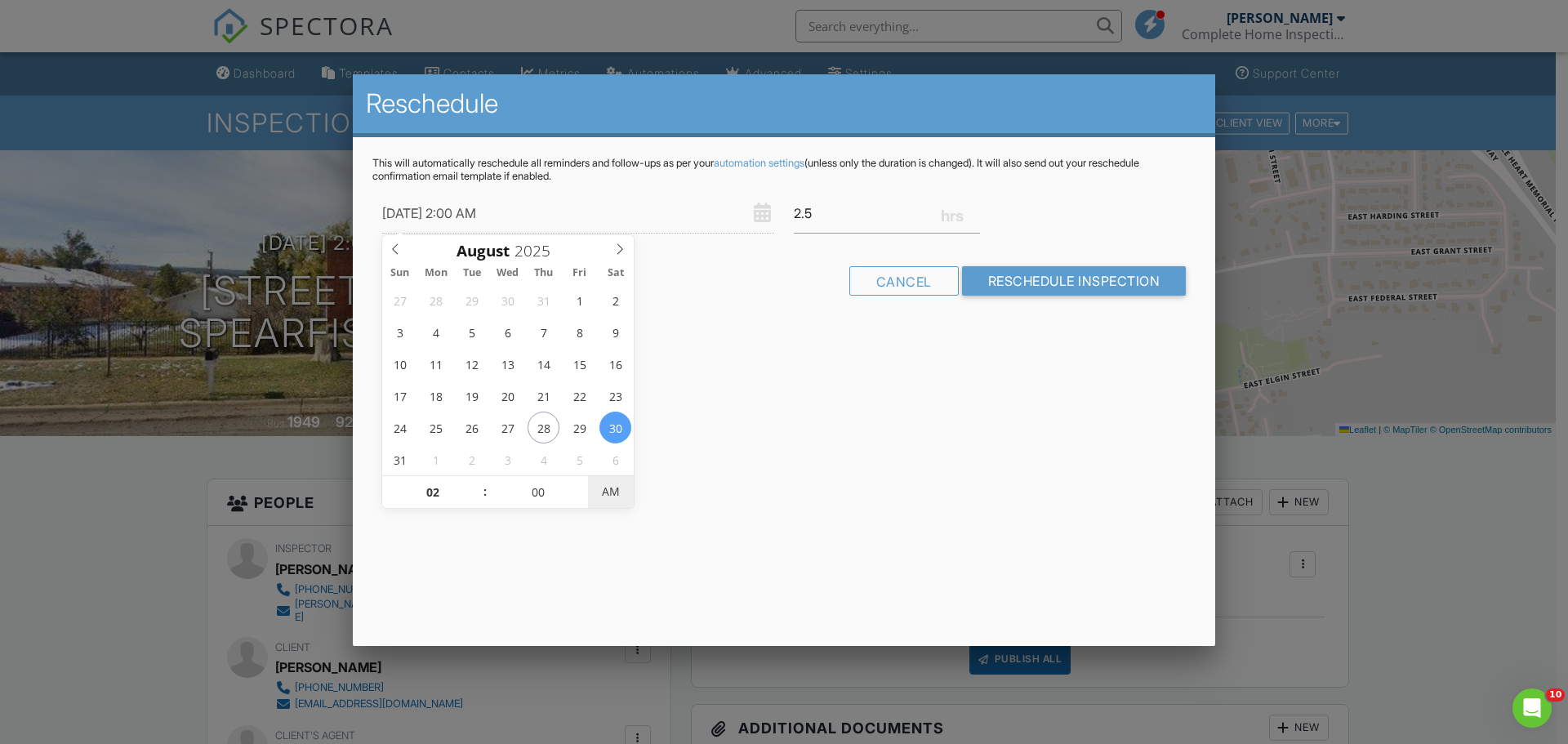
type input "[DATE] 2:00 PM"
click at [624, 493] on span "AM" at bounding box center [610, 491] width 45 height 33
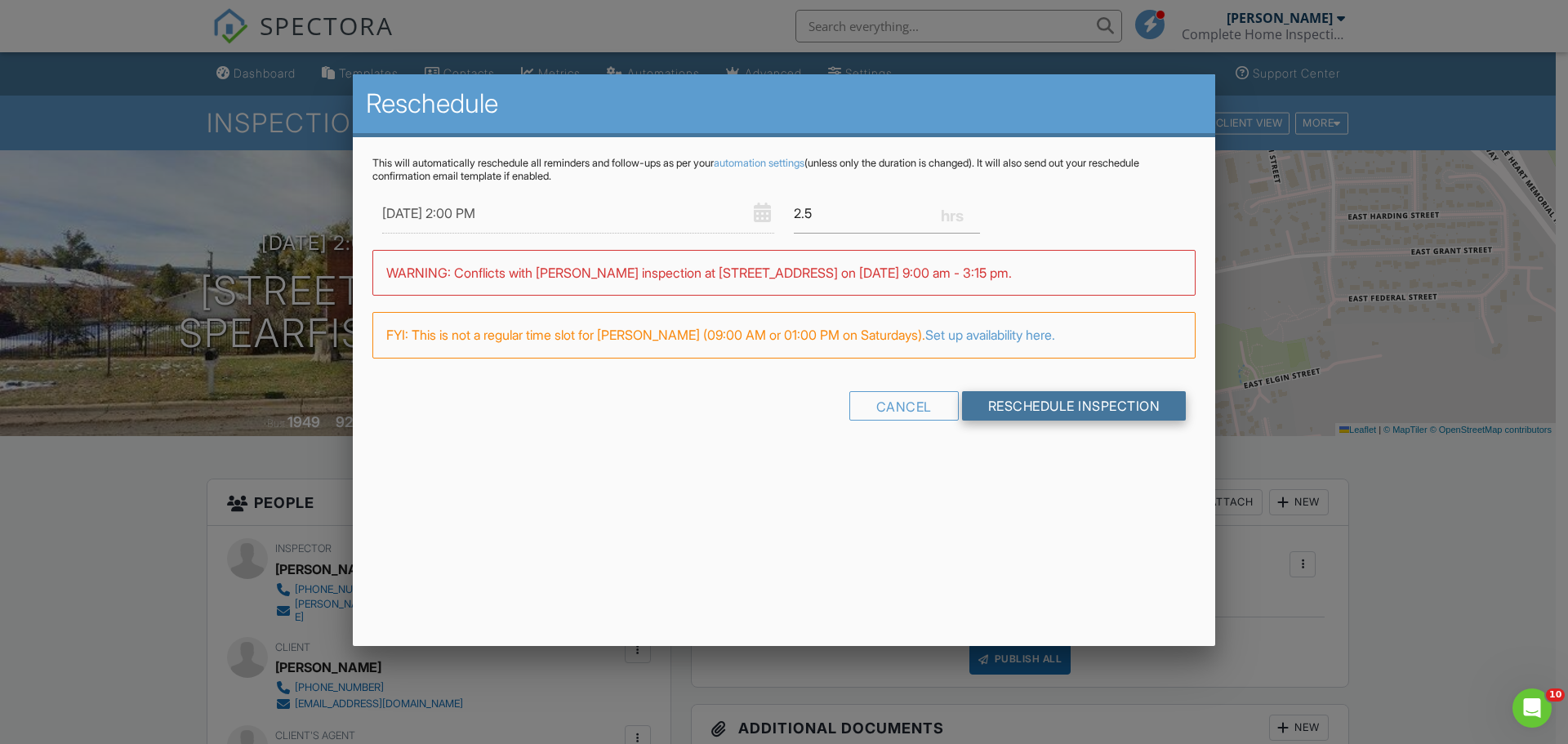
click at [1024, 406] on input "Reschedule Inspection" at bounding box center [1074, 406] width 225 height 30
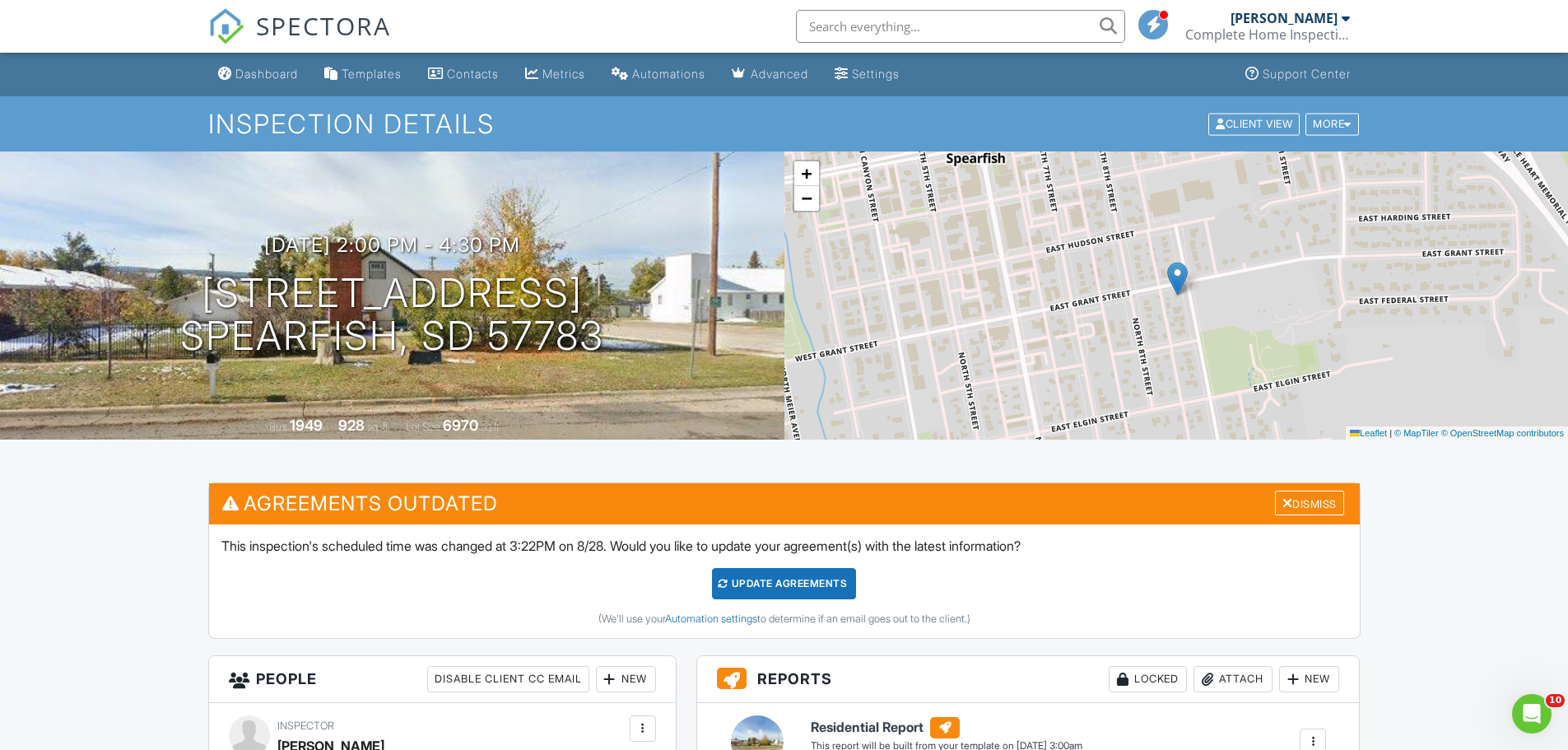
click at [809, 584] on div "Update Agreements" at bounding box center [784, 583] width 144 height 32
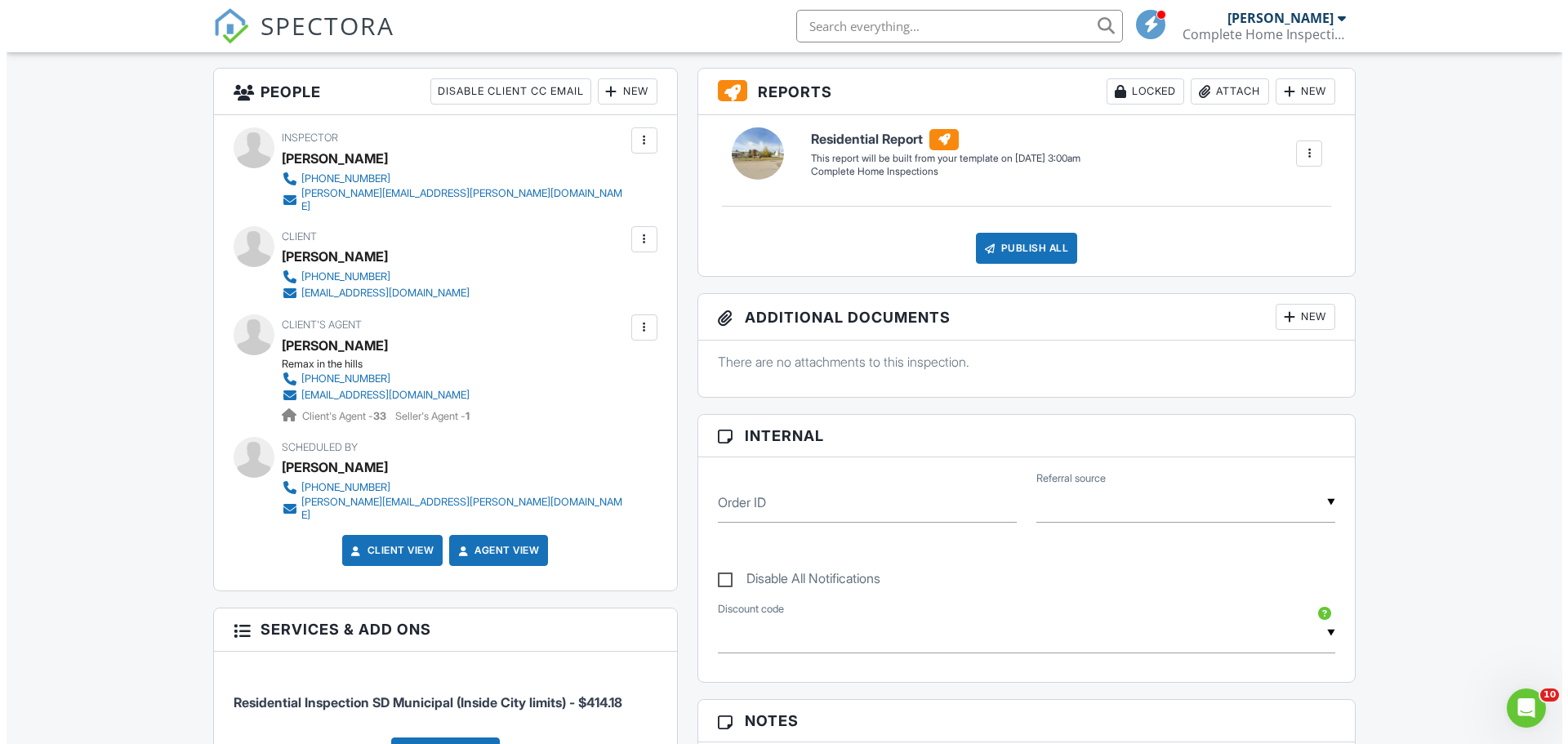
scroll to position [329, 0]
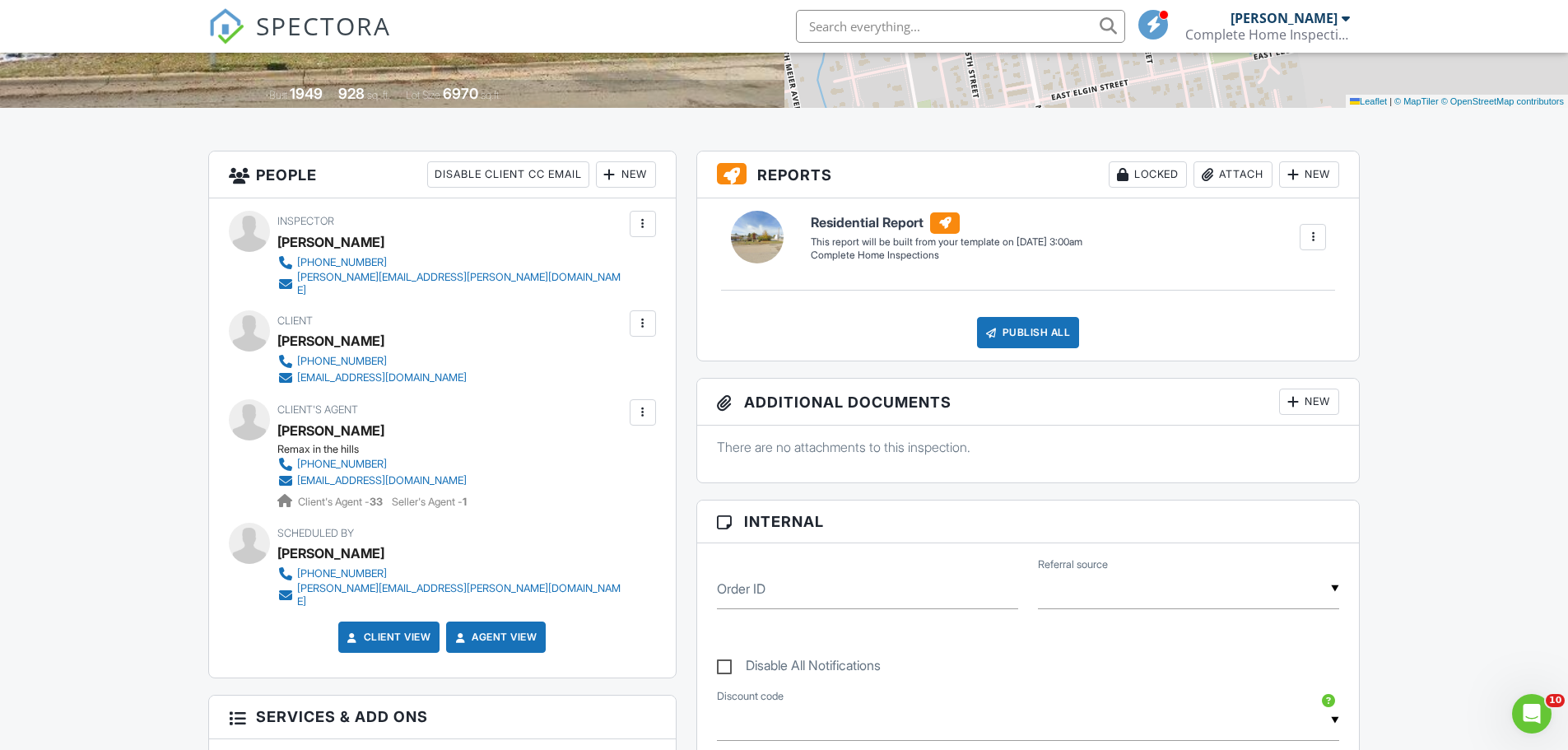
click at [1295, 406] on div at bounding box center [1293, 401] width 16 height 16
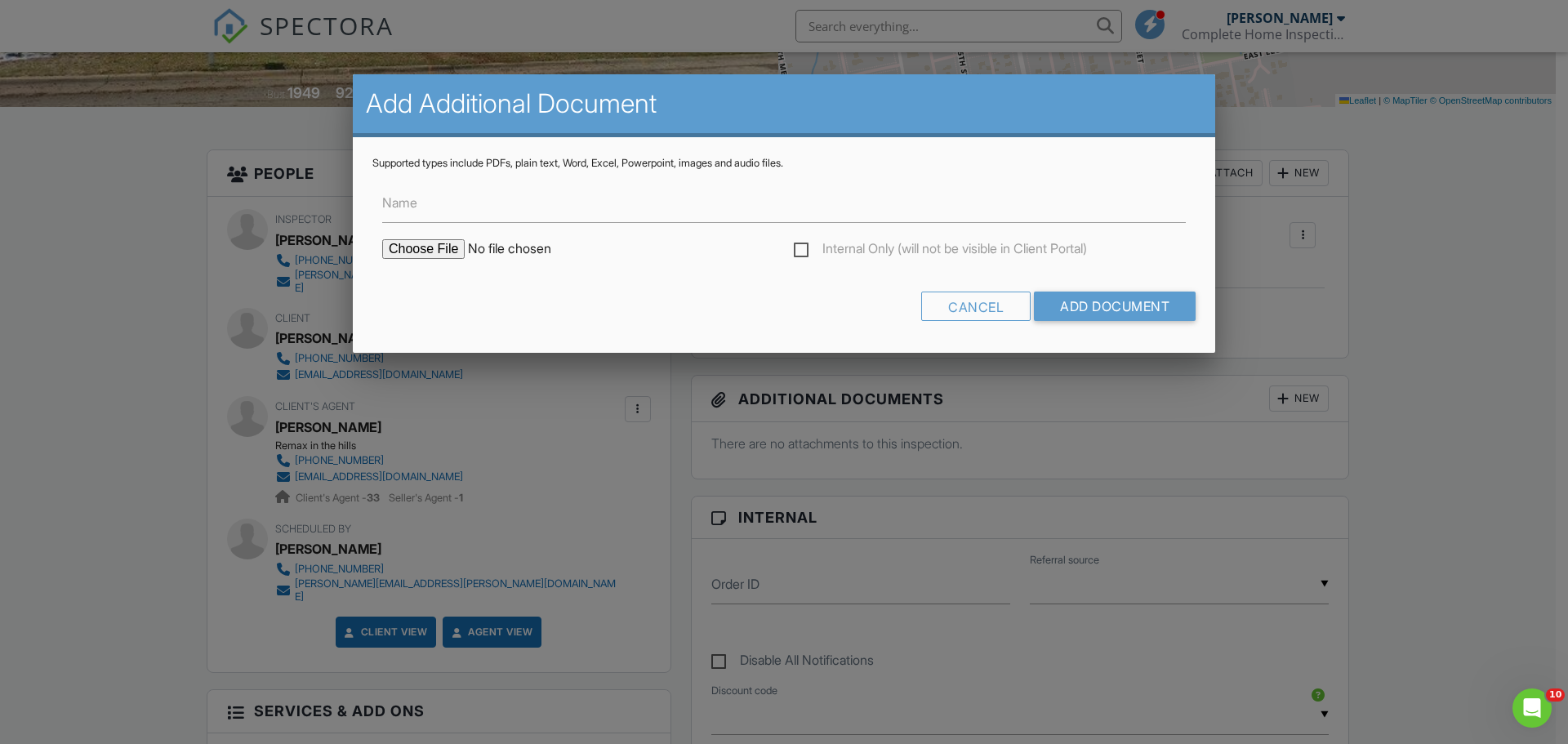
click at [388, 245] on input "file" at bounding box center [521, 249] width 277 height 20
type input "C:\fakepath\445 State St. Speaarfish, SD"
click at [1132, 302] on input "Add Document" at bounding box center [1114, 306] width 162 height 30
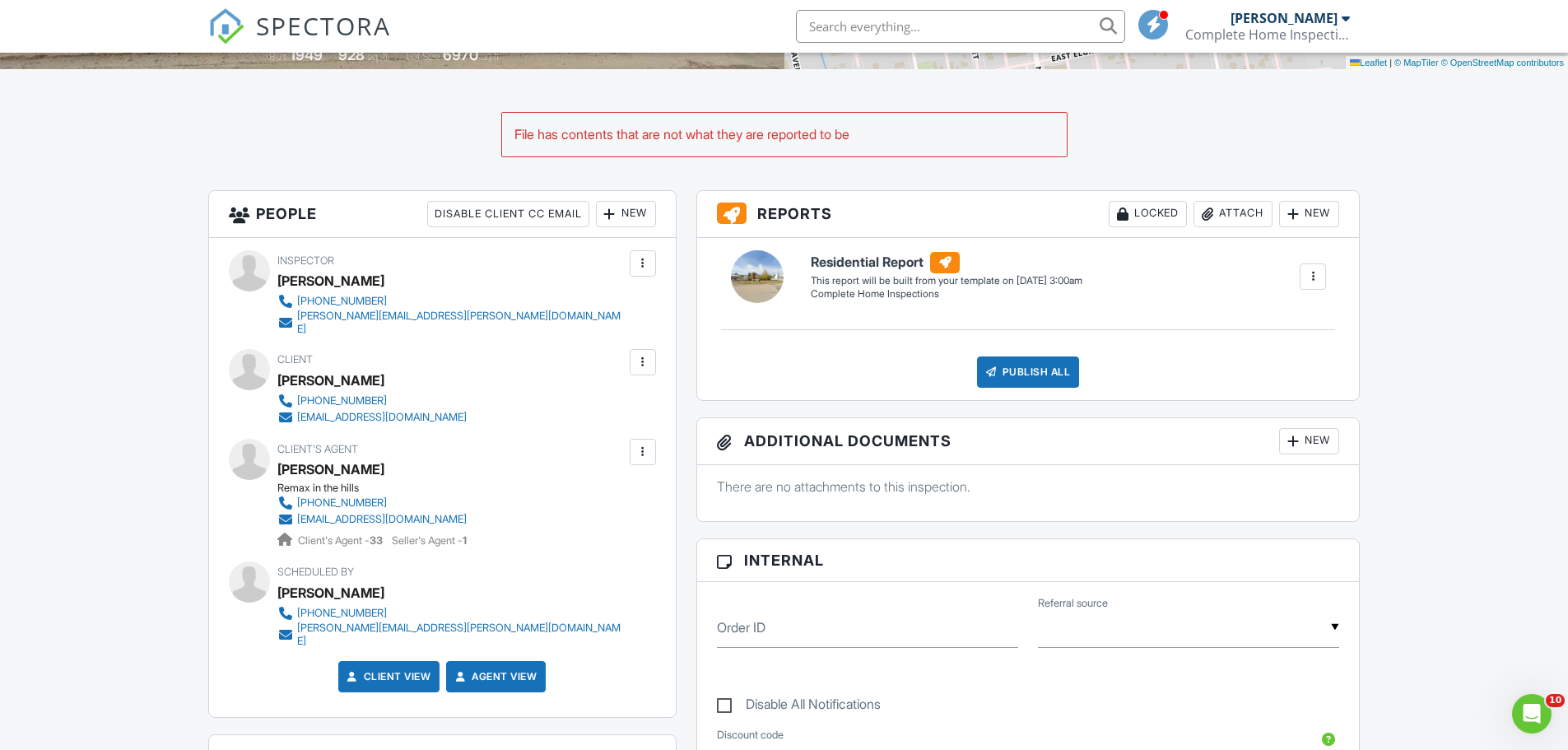
scroll to position [329, 0]
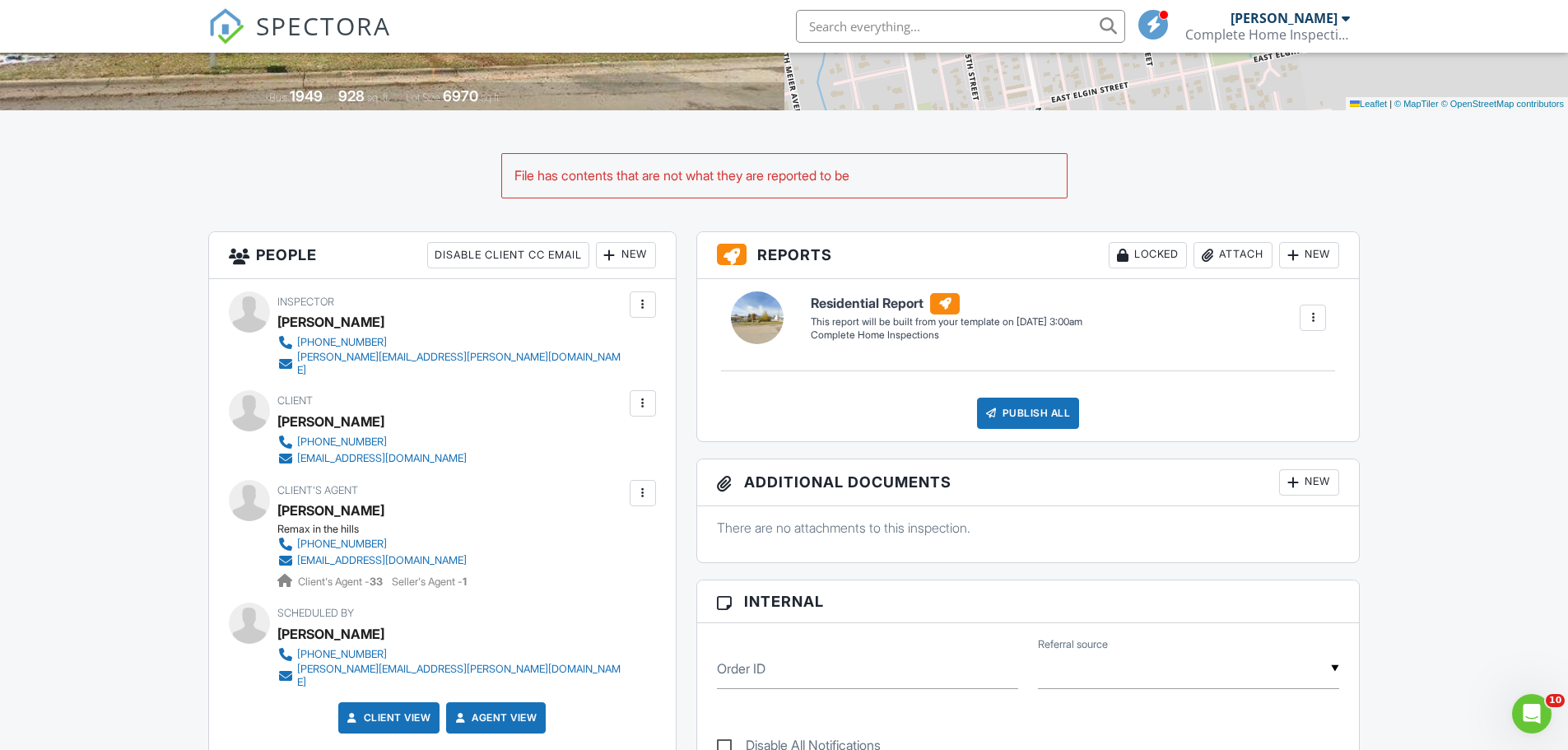
click at [761, 184] on div "File has contents that are not what they are reported to be" at bounding box center [784, 175] width 565 height 43
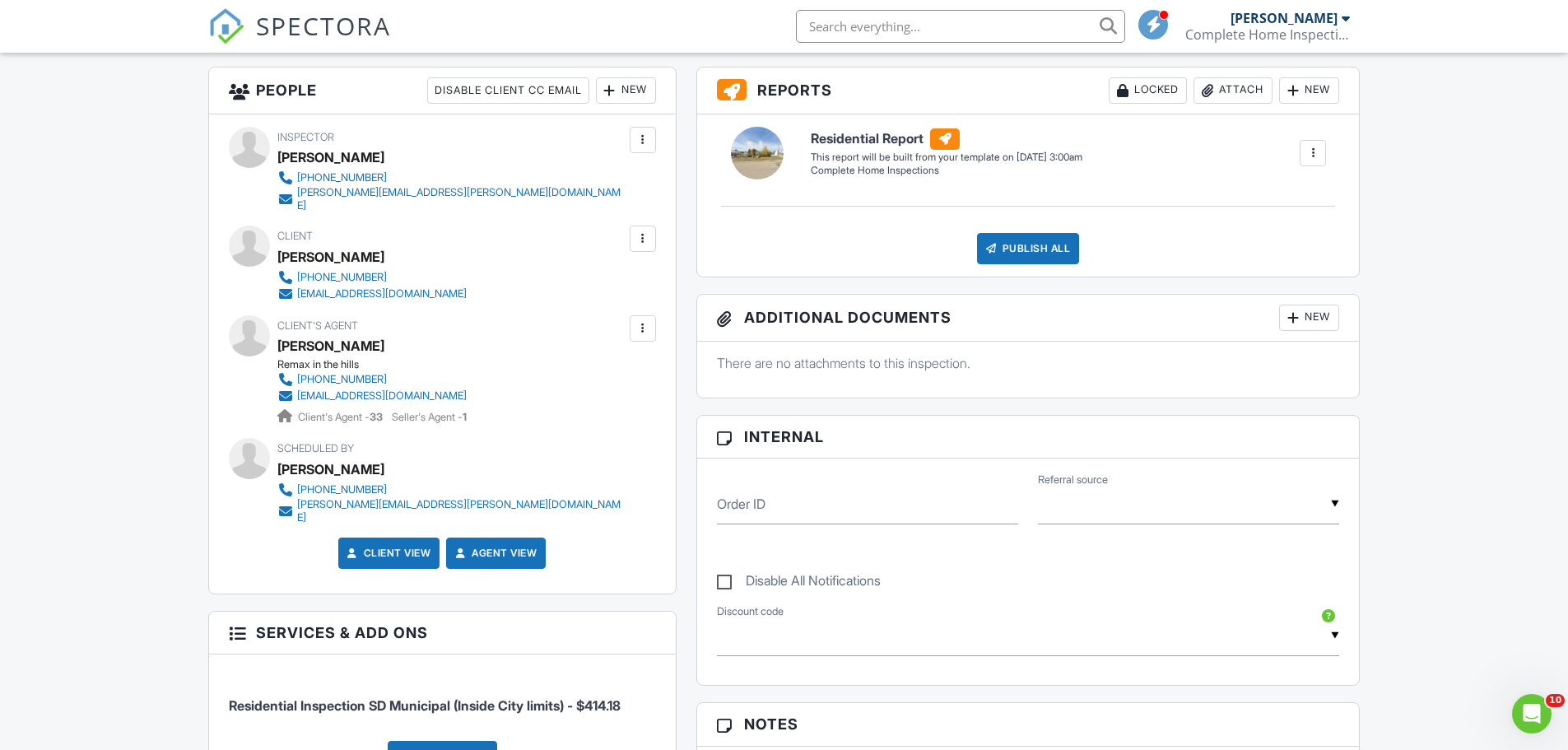
scroll to position [411, 0]
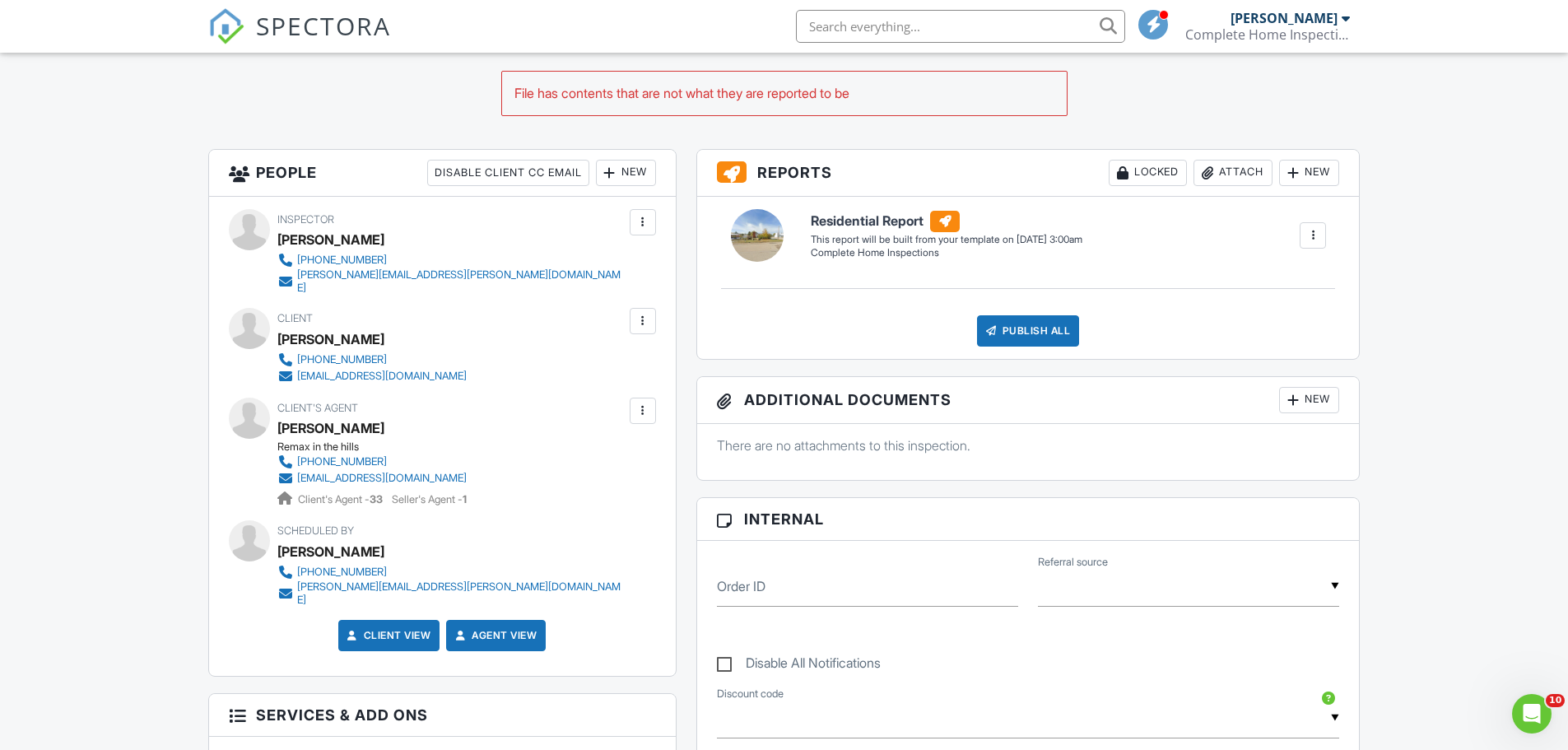
click at [1313, 406] on div "New" at bounding box center [1309, 400] width 60 height 27
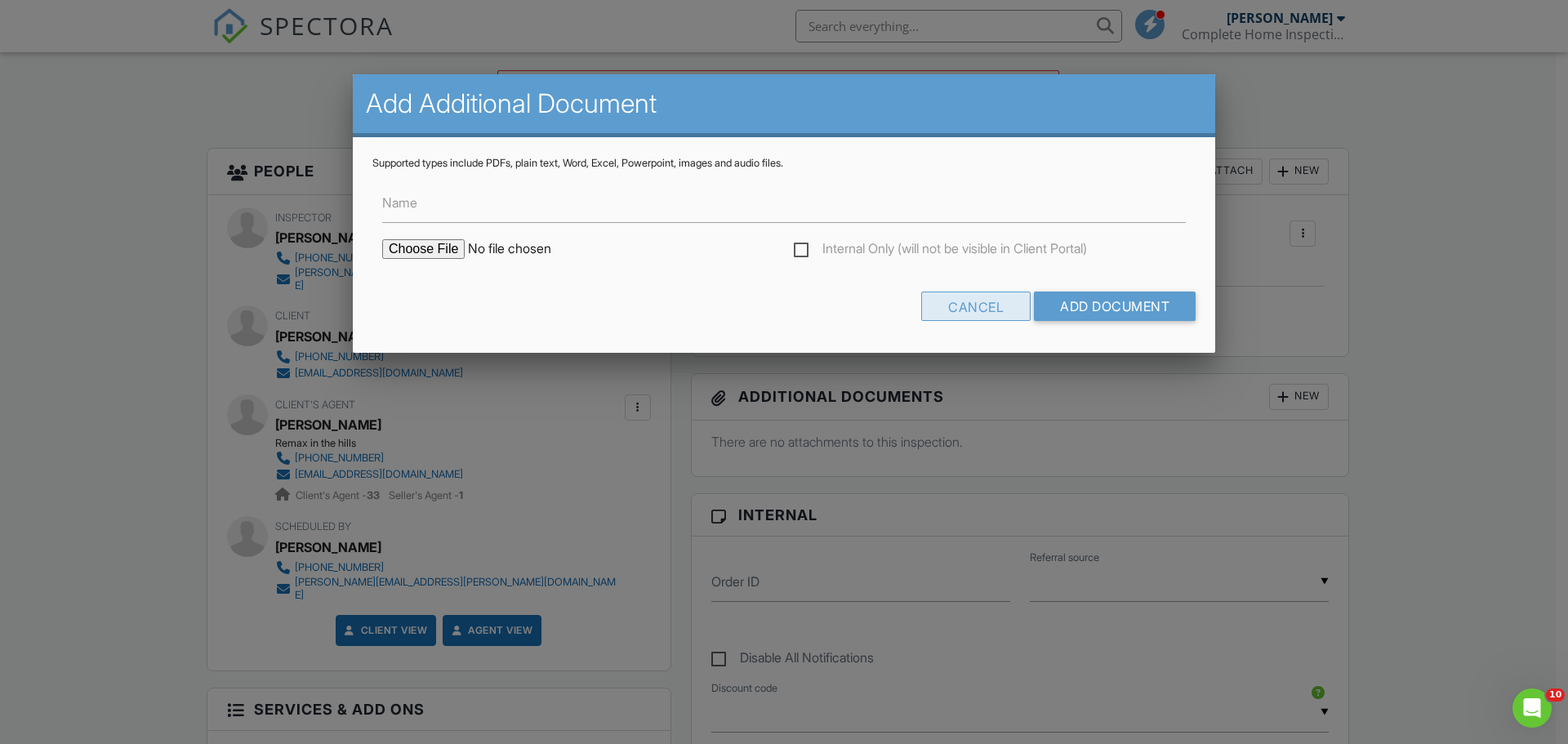
click at [982, 319] on div "Cancel" at bounding box center [975, 306] width 109 height 30
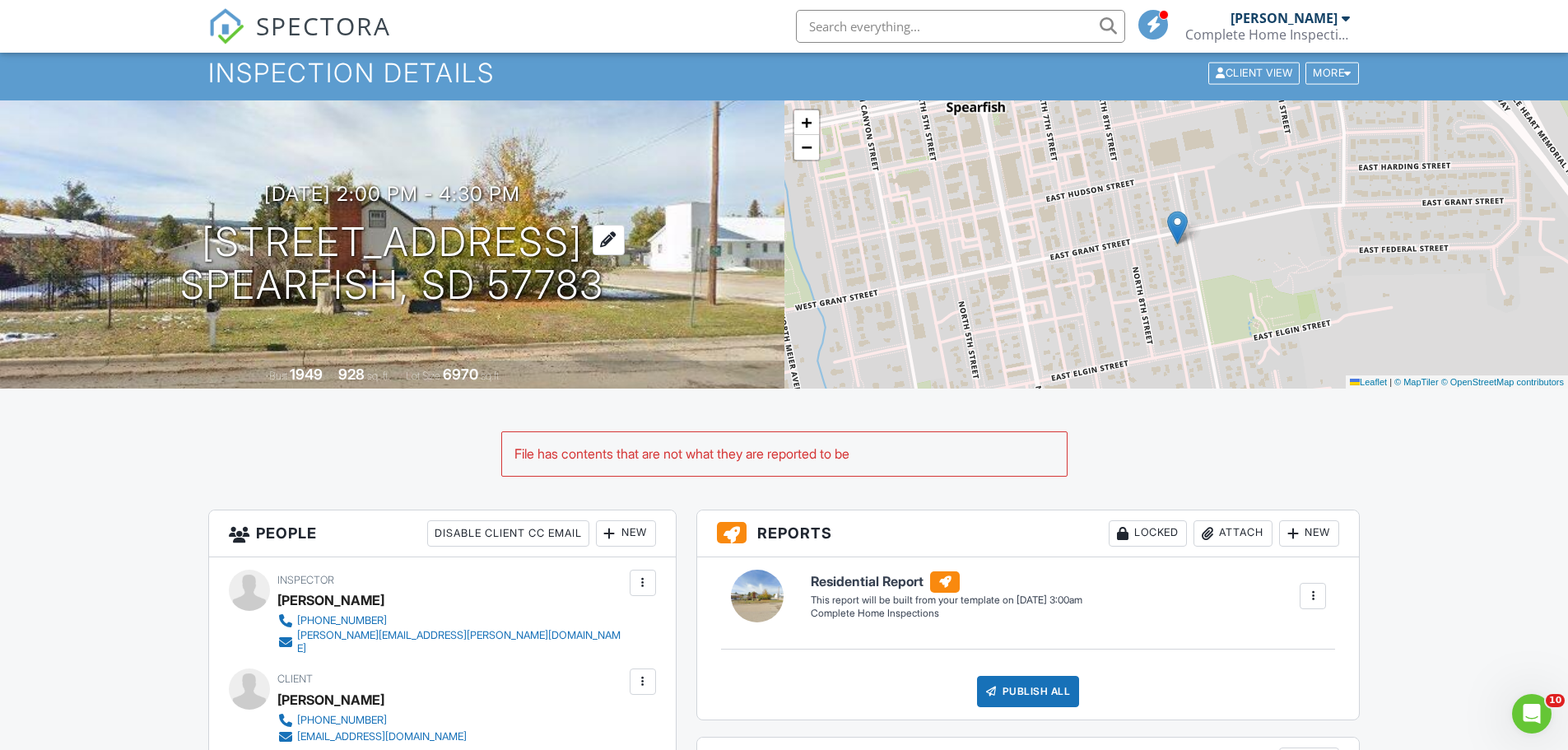
scroll to position [0, 0]
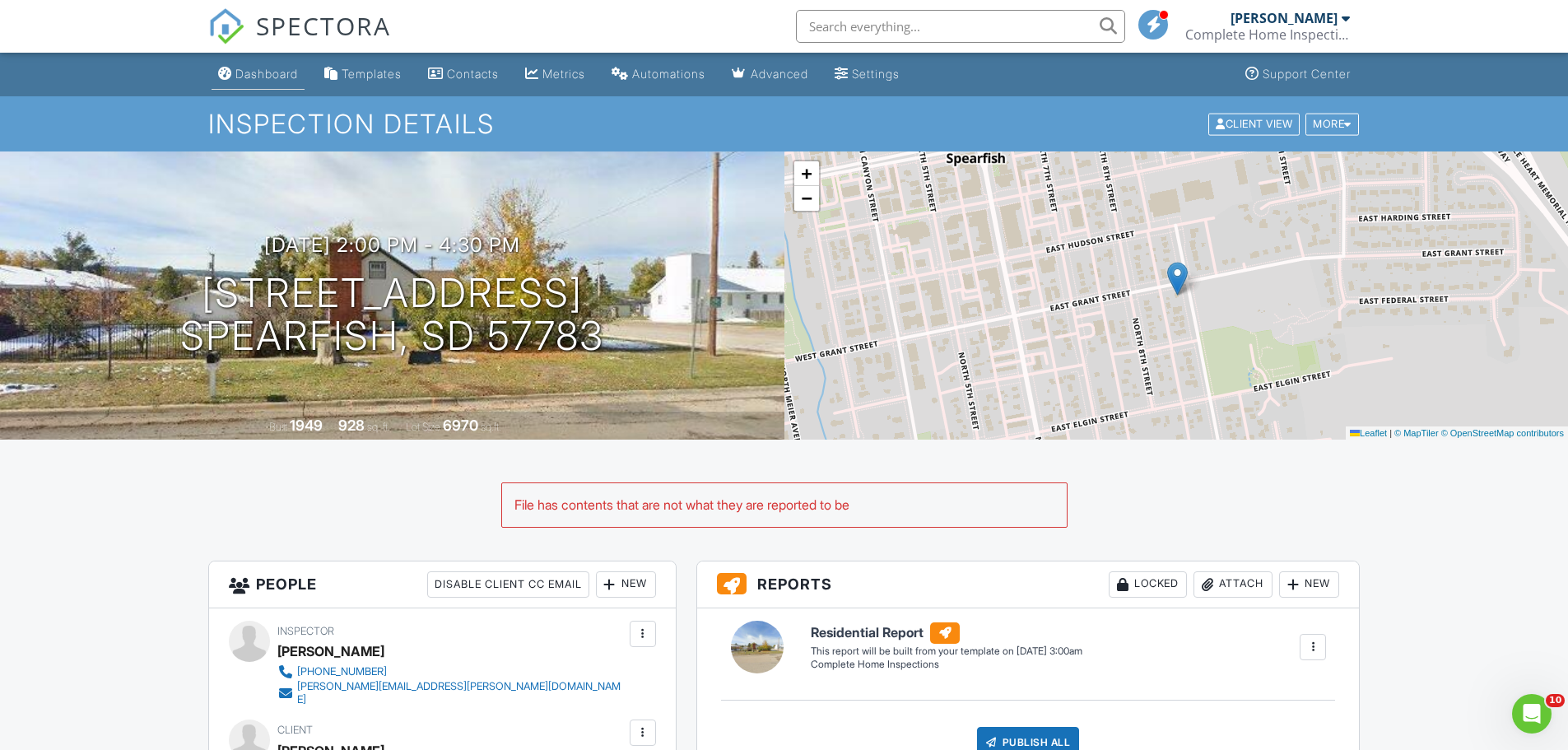
click at [262, 78] on div "Dashboard" at bounding box center [266, 74] width 62 height 14
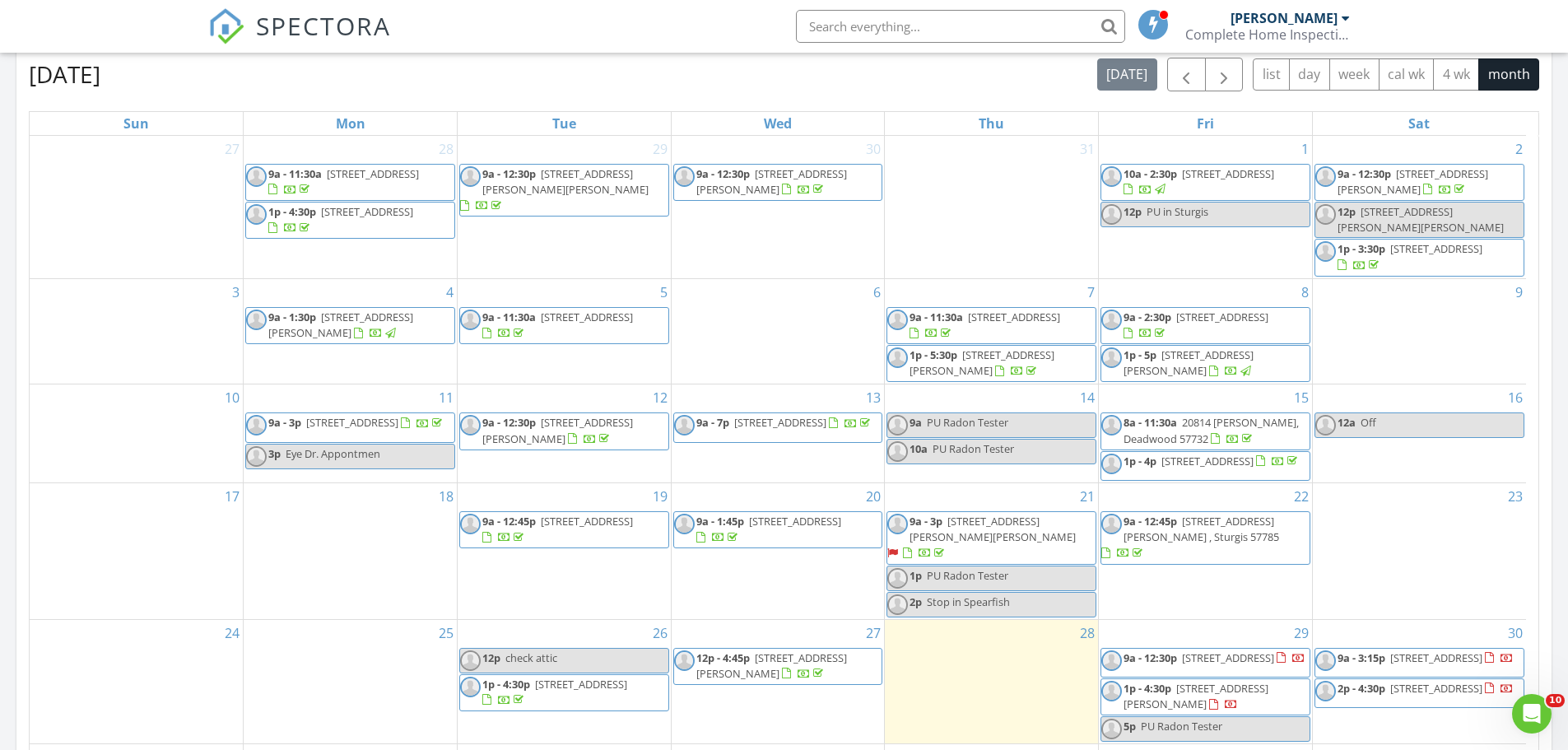
scroll to position [5, 0]
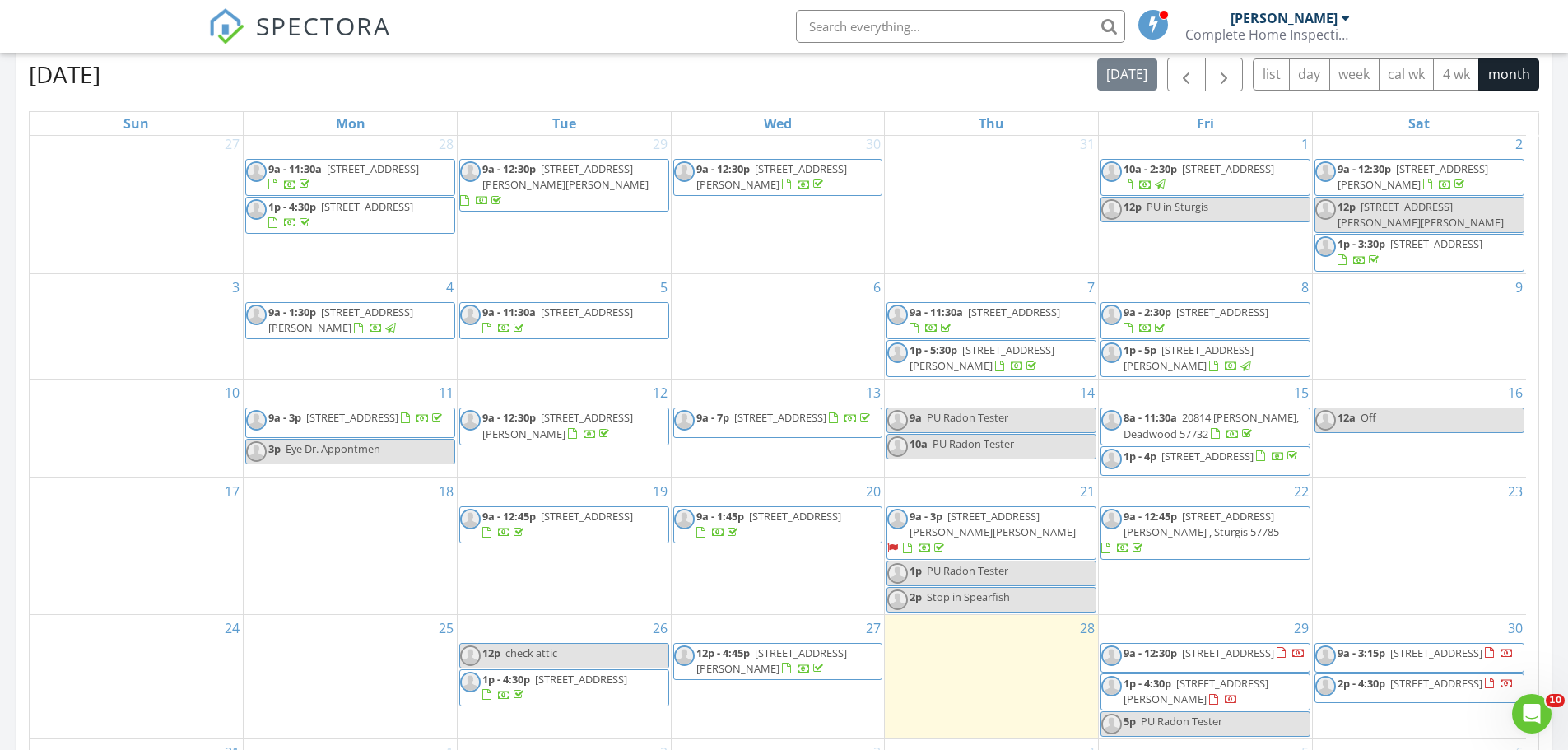
click at [1417, 685] on span "2p - 4:30p [STREET_ADDRESS]" at bounding box center [1415, 688] width 198 height 25
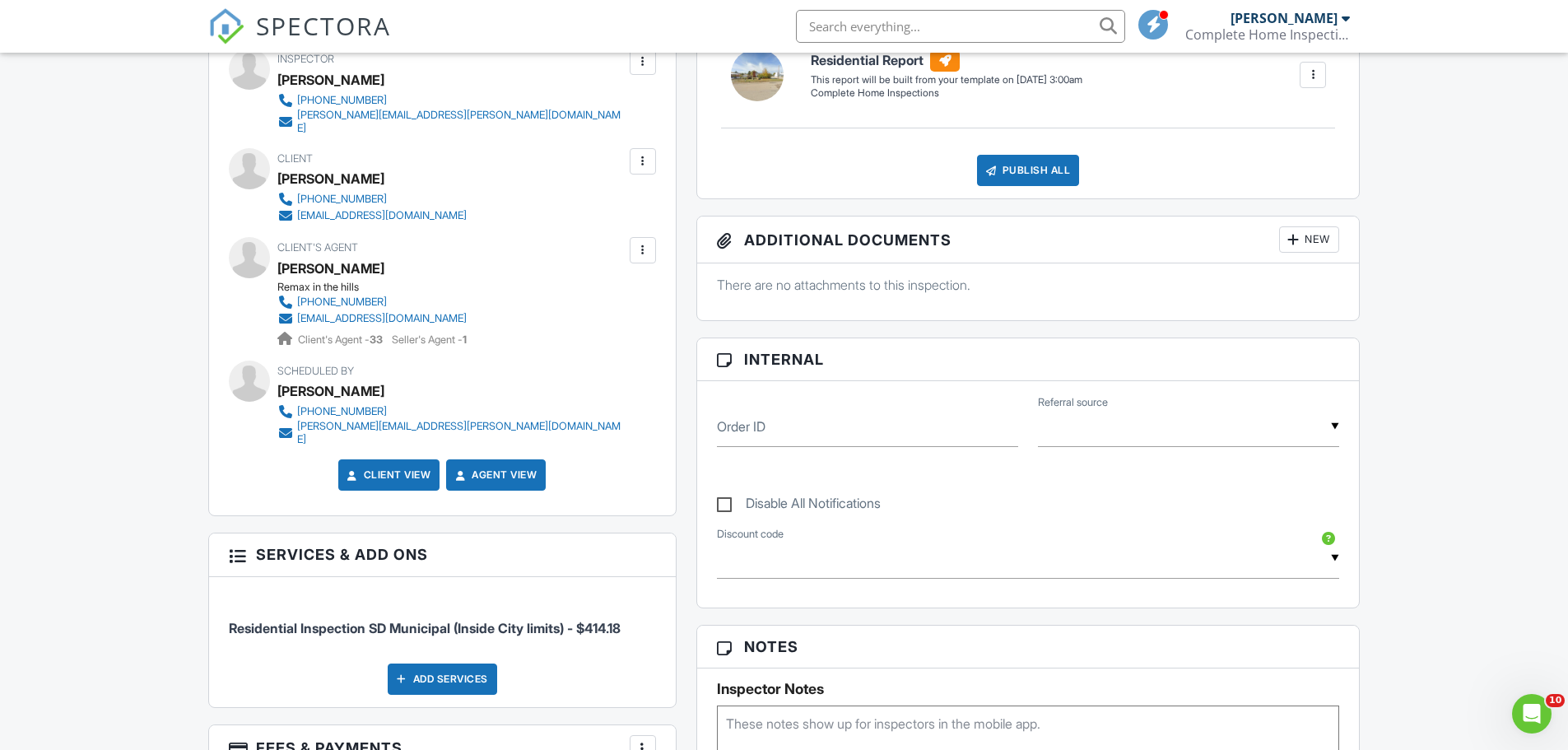
scroll to position [411, 0]
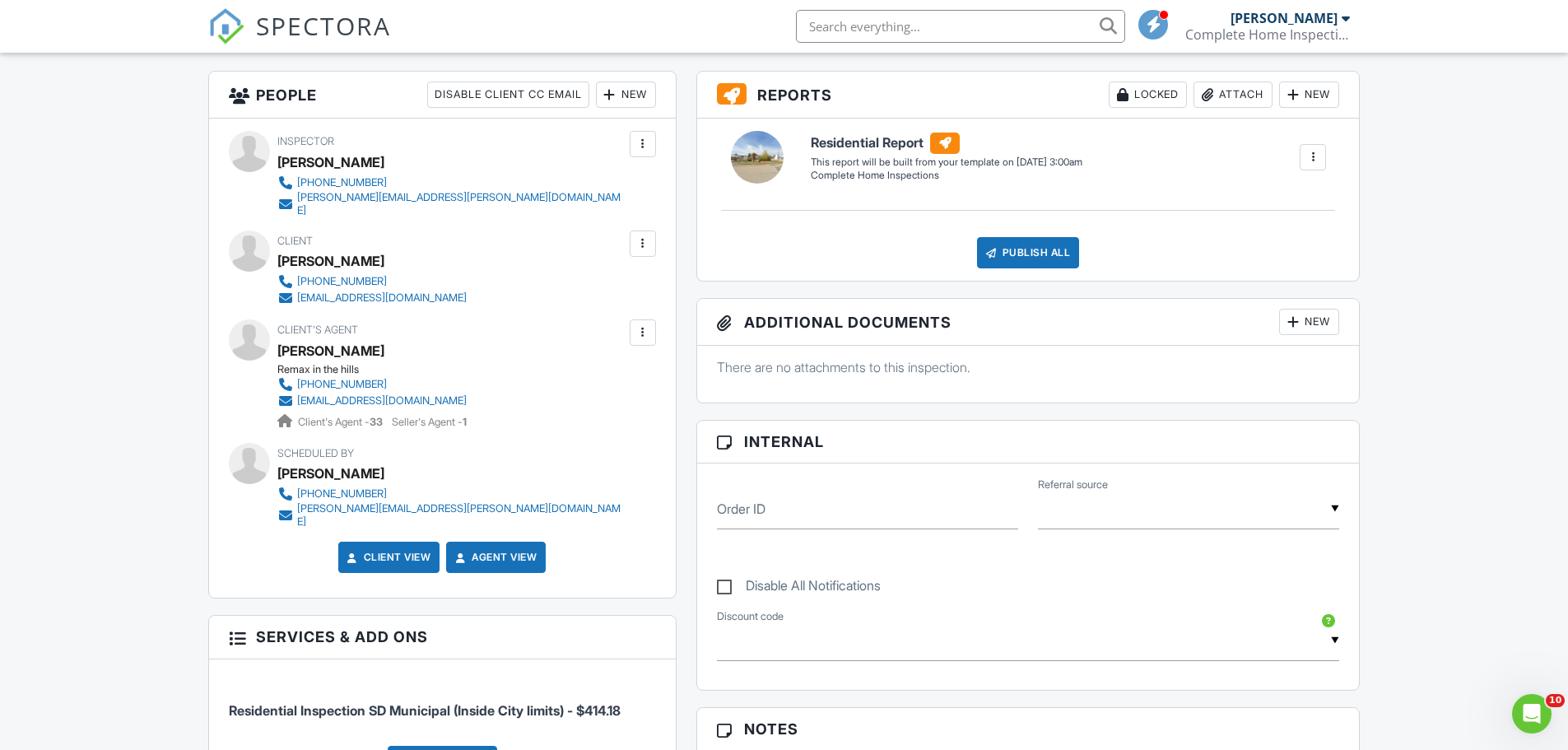
click at [1317, 323] on div "New" at bounding box center [1309, 322] width 60 height 27
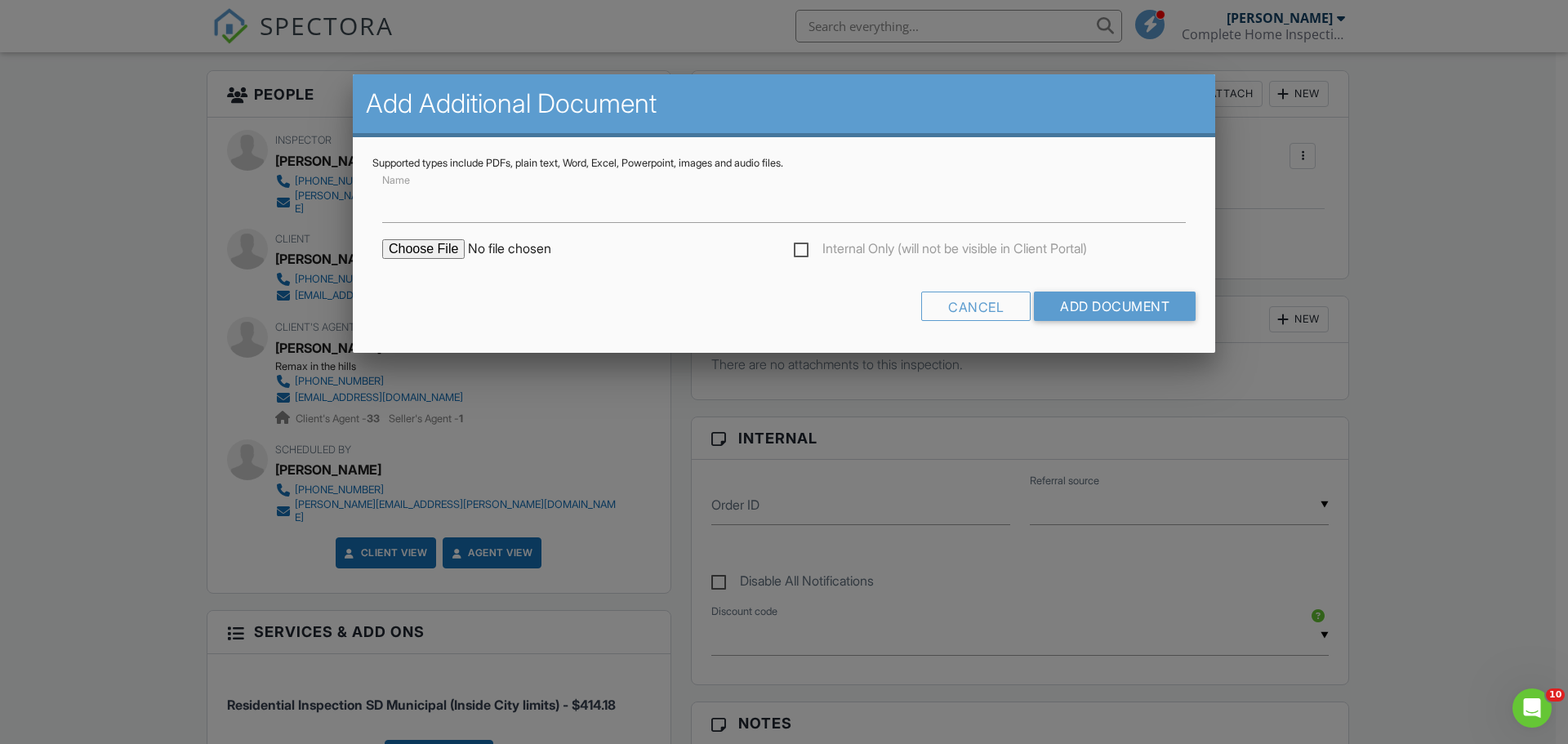
click at [438, 249] on input "file" at bounding box center [521, 249] width 277 height 20
type input "C:\fakepath\445 State St. Speaarfish, SD"
click at [1085, 300] on input "Add Document" at bounding box center [1114, 306] width 162 height 30
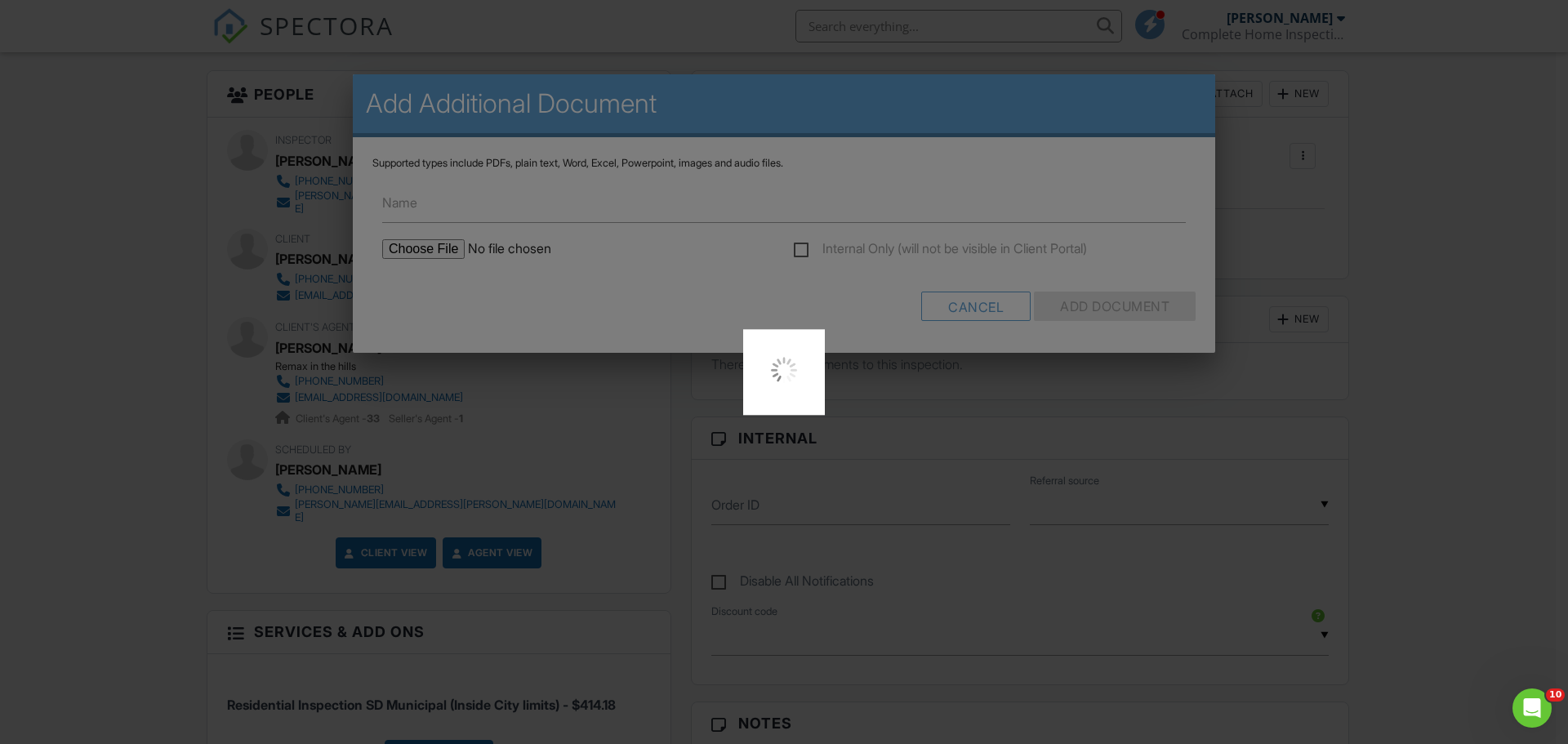
click at [801, 254] on div at bounding box center [784, 372] width 1568 height 744
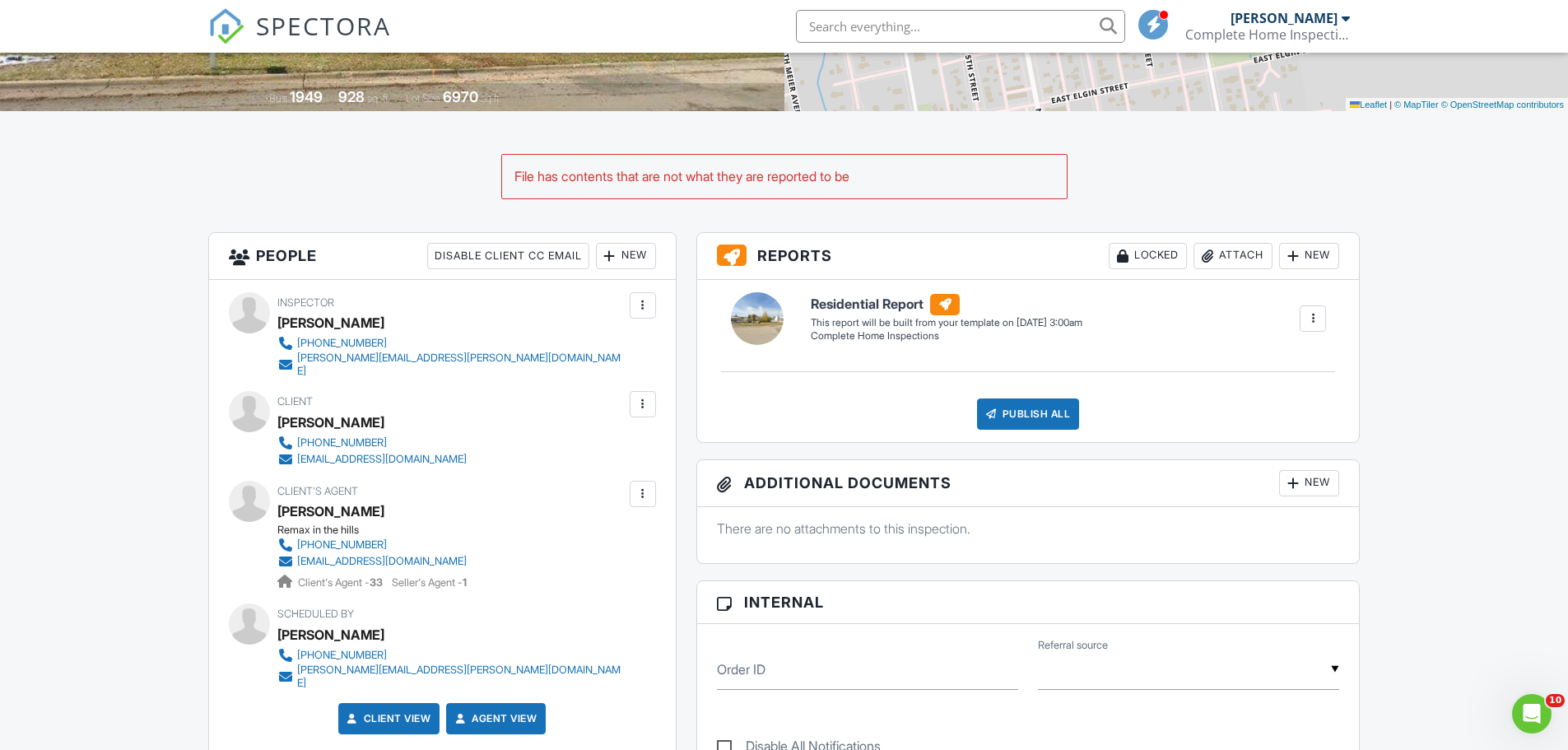
scroll to position [329, 0]
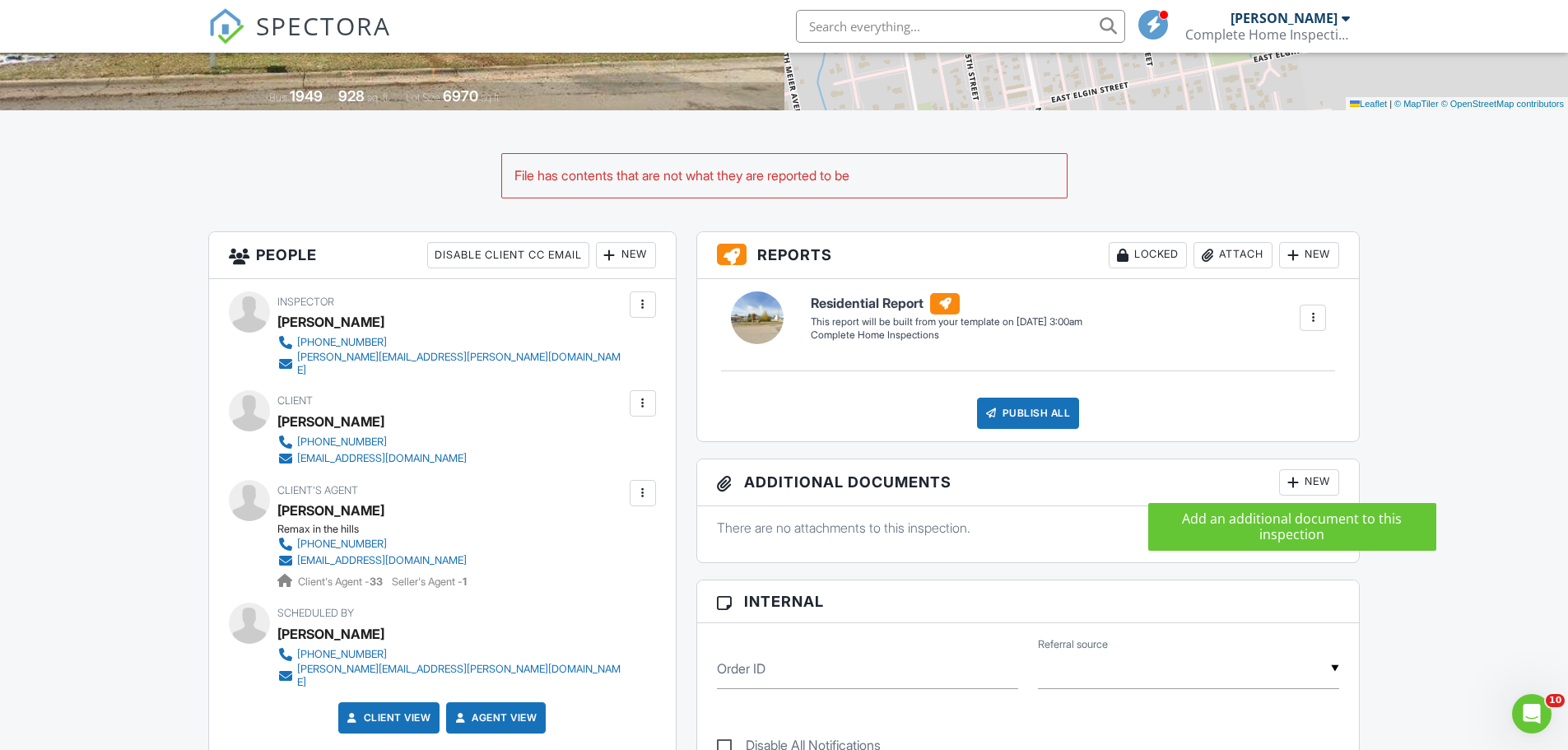
click at [1299, 484] on div at bounding box center [1293, 482] width 16 height 16
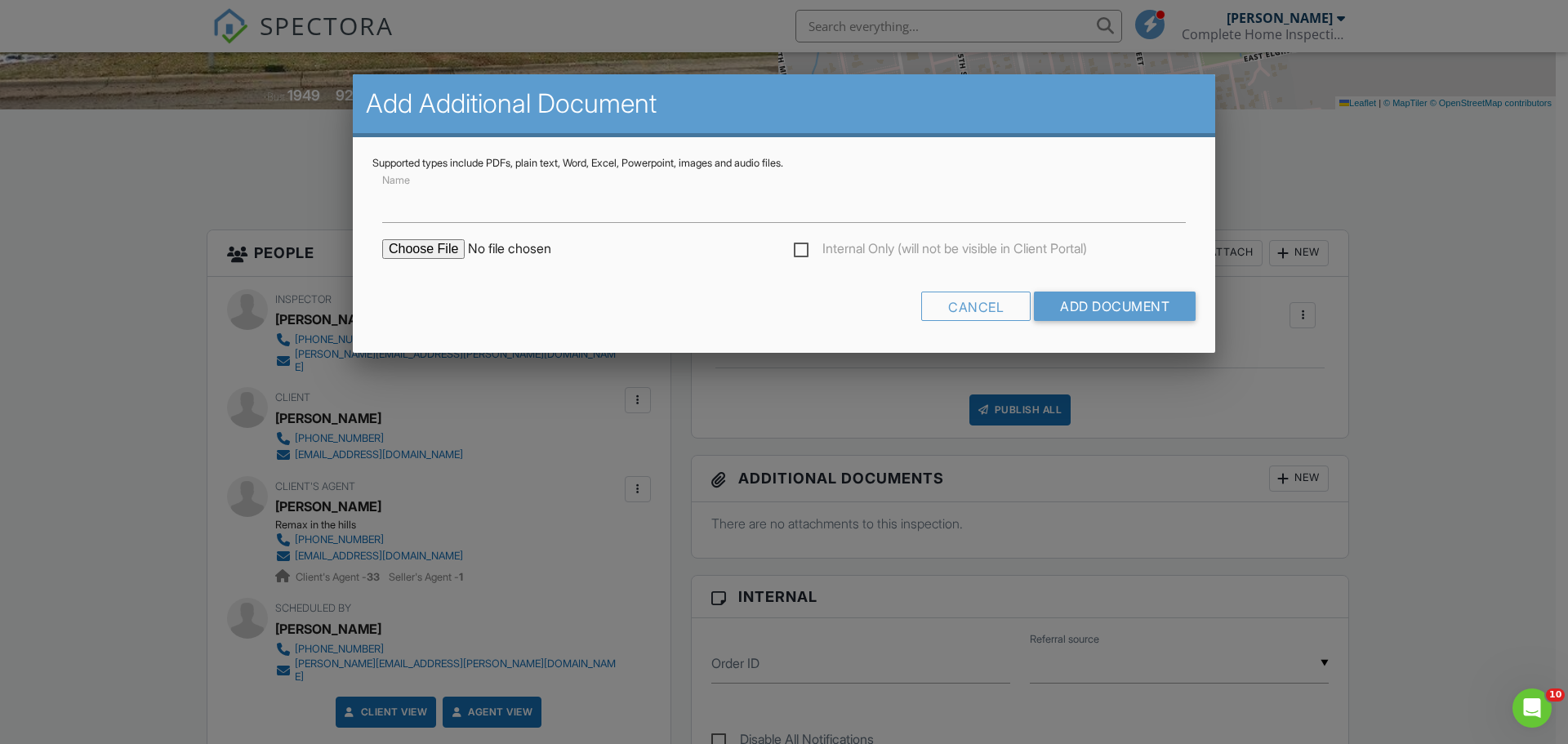
click at [405, 245] on input "file" at bounding box center [521, 249] width 277 height 20
click at [976, 304] on div "Cancel" at bounding box center [975, 306] width 109 height 30
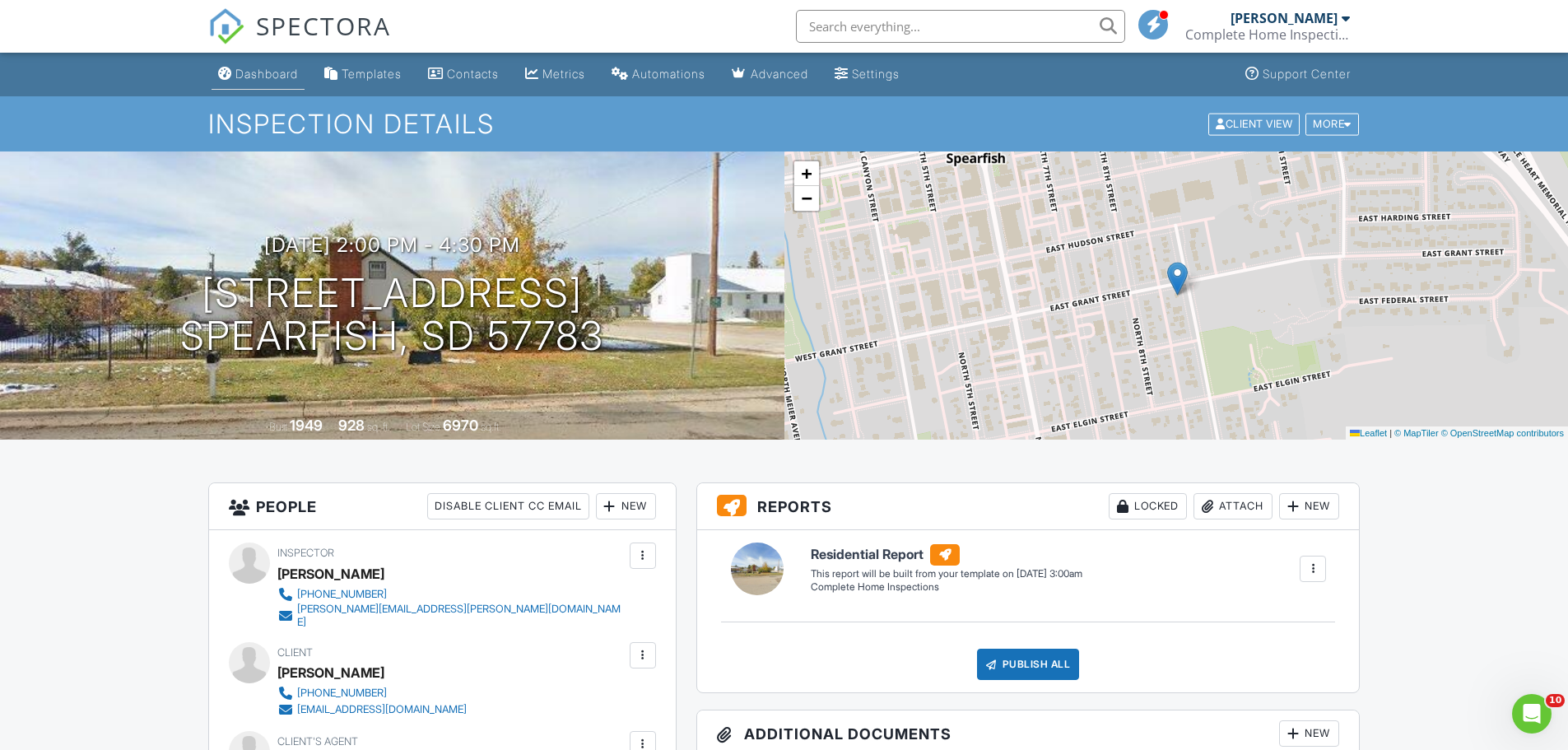
click at [270, 68] on div "Dashboard" at bounding box center [266, 74] width 62 height 14
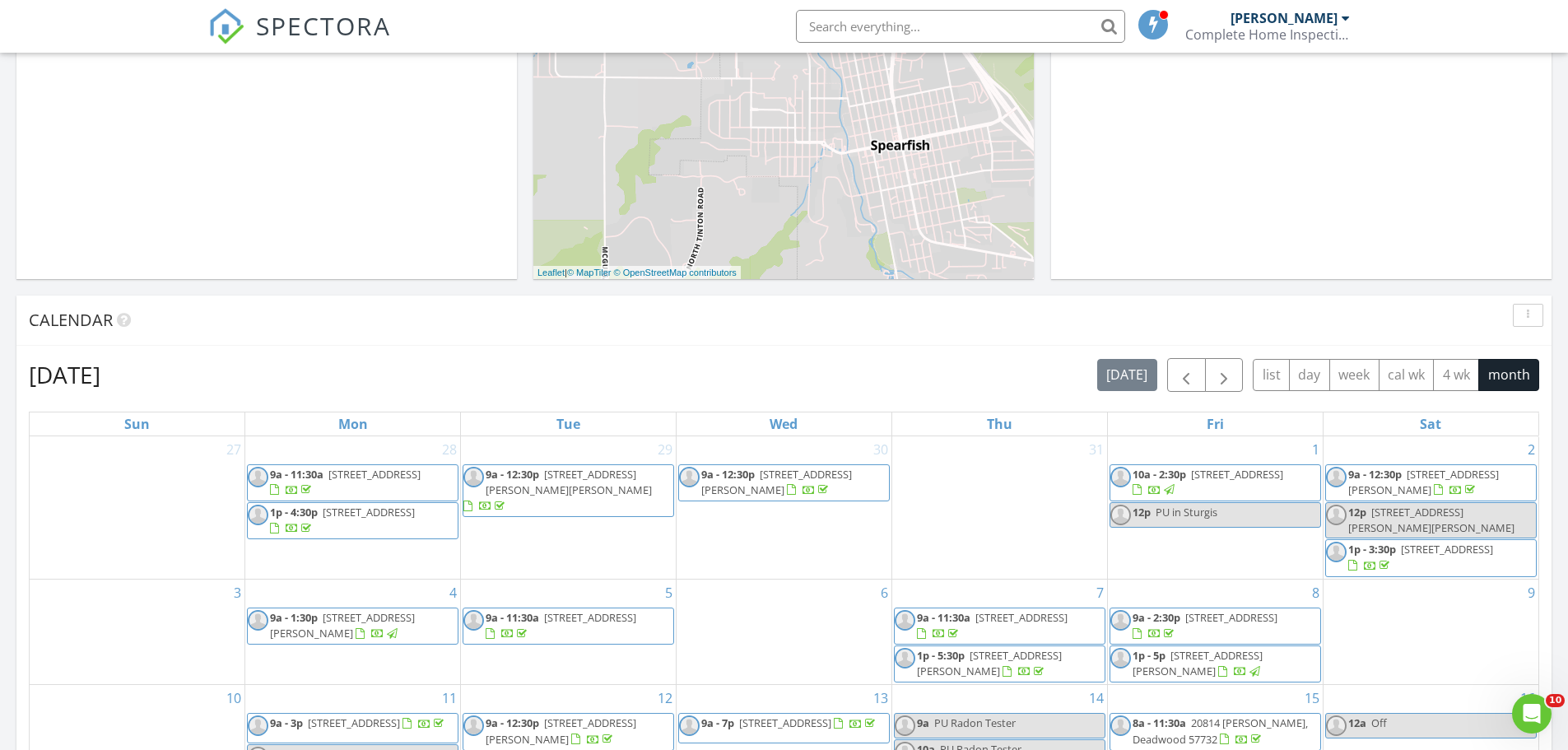
scroll to position [1071, 0]
